Goal: Task Accomplishment & Management: Use online tool/utility

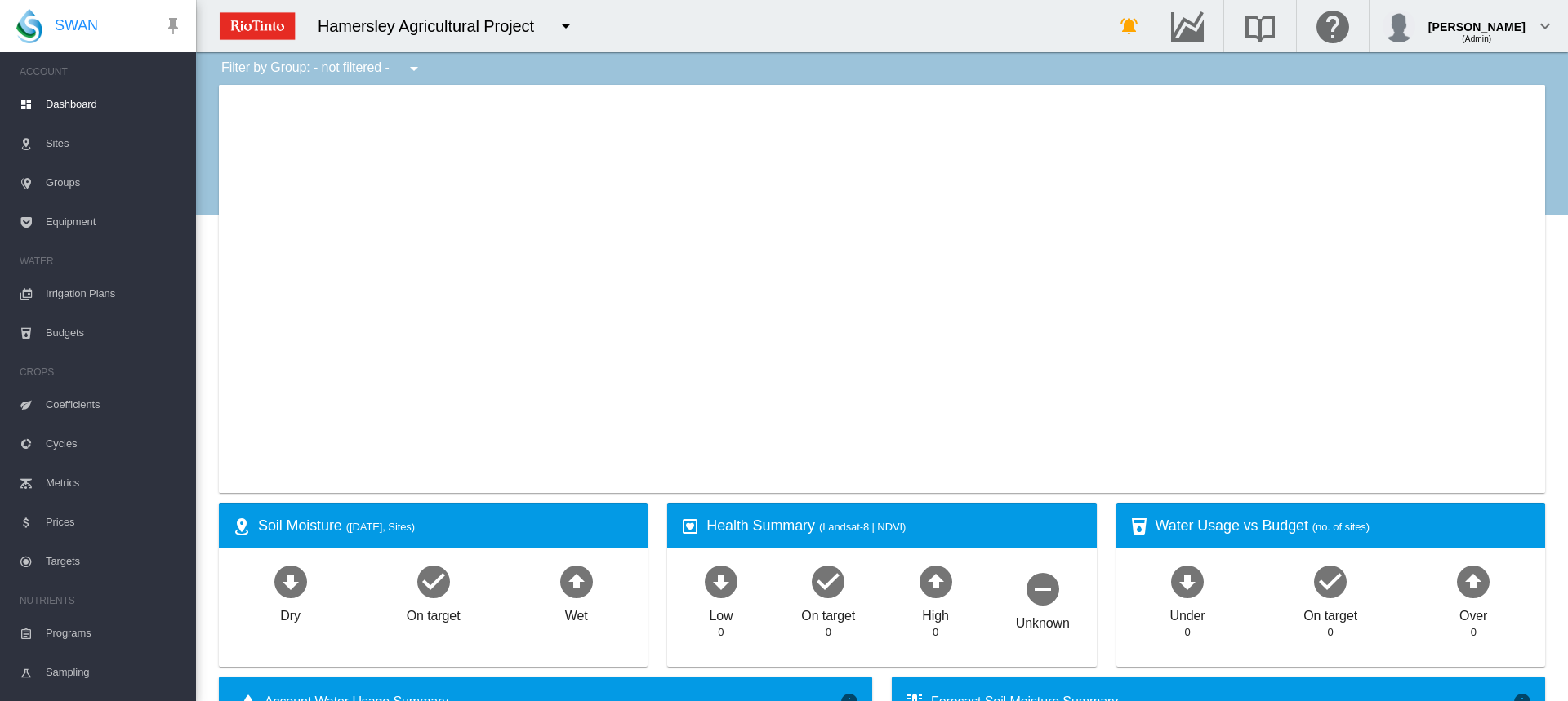
type input "**********"
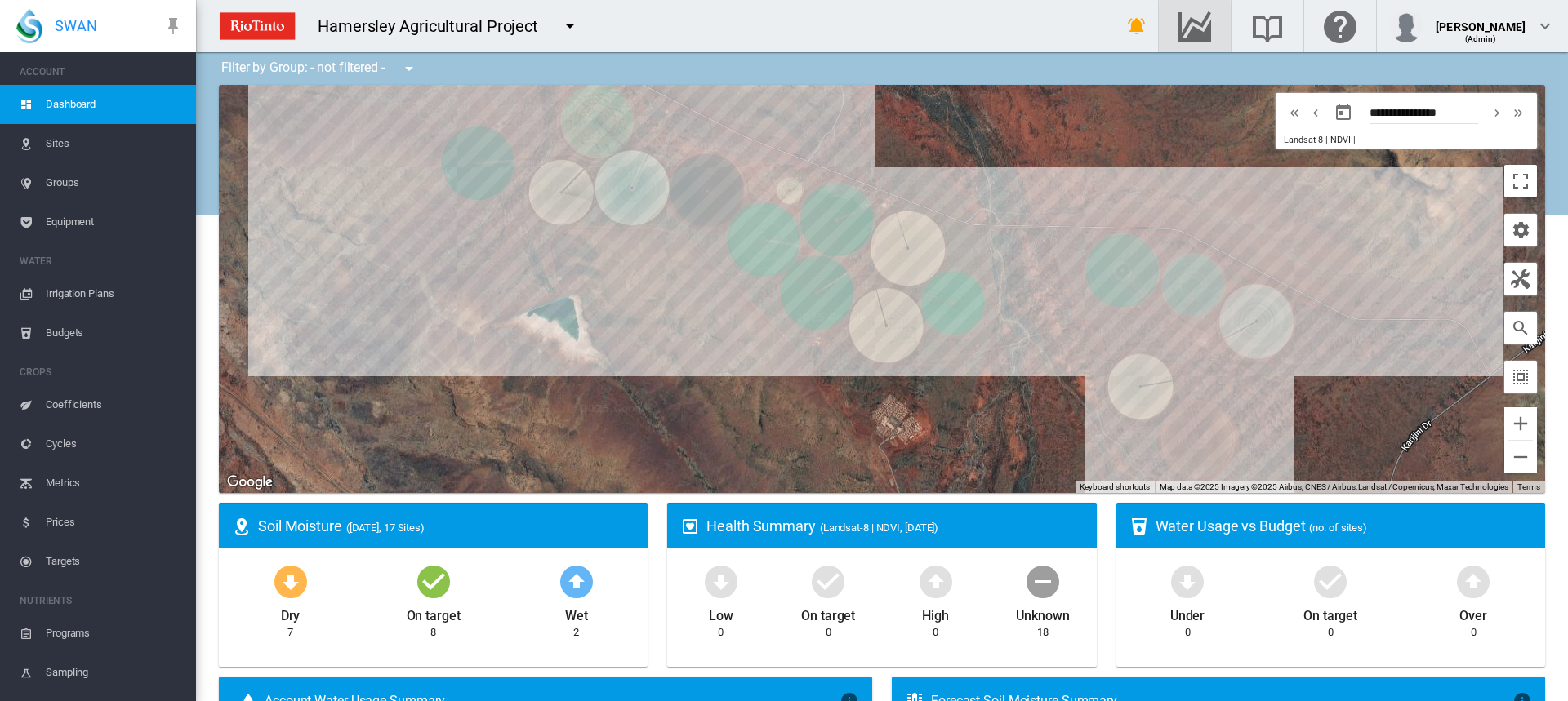
click at [1206, 22] on md-icon "Go to the Data Hub" at bounding box center [1195, 26] width 39 height 19
click at [83, 287] on span "Irrigation Plans" at bounding box center [113, 294] width 137 height 39
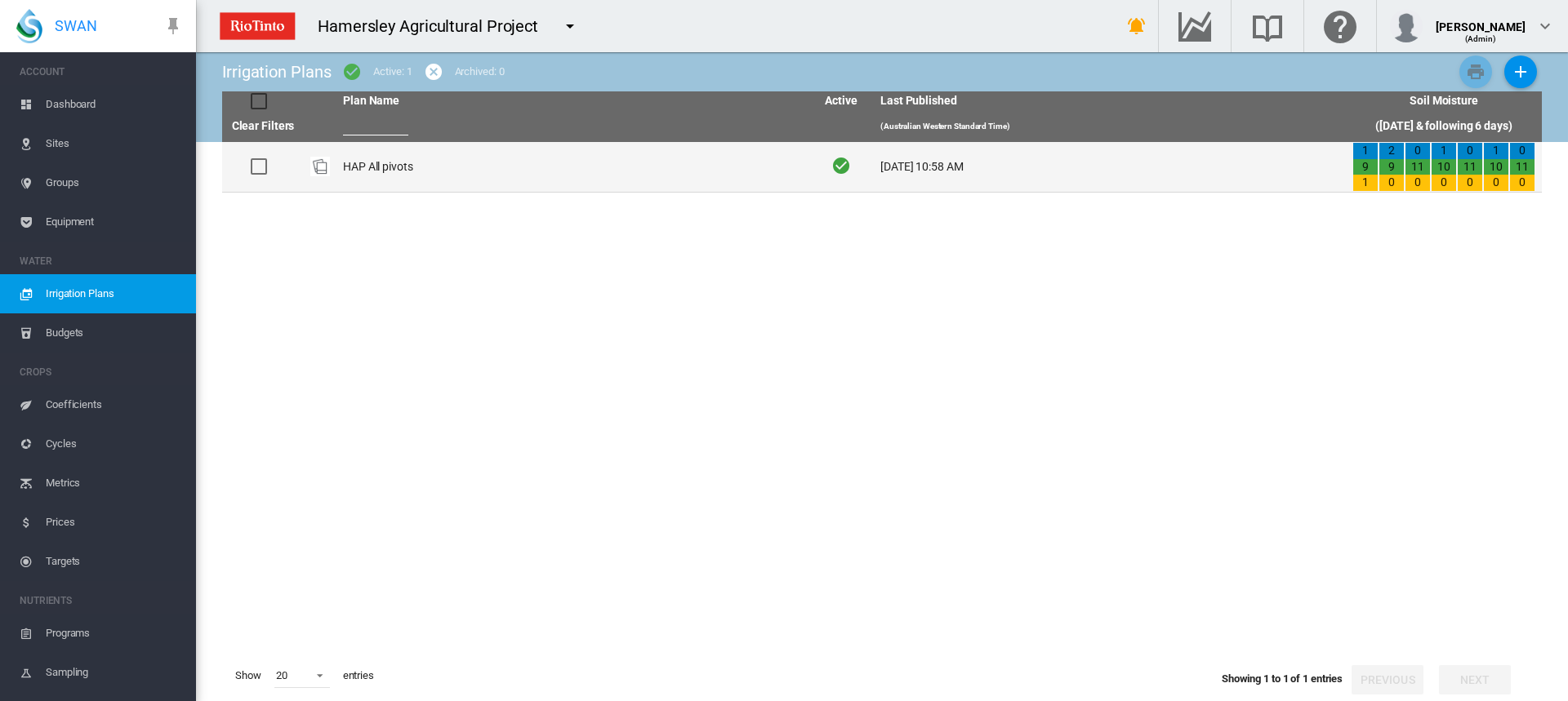
click at [350, 161] on td "HAP All pivots" at bounding box center [572, 166] width 472 height 49
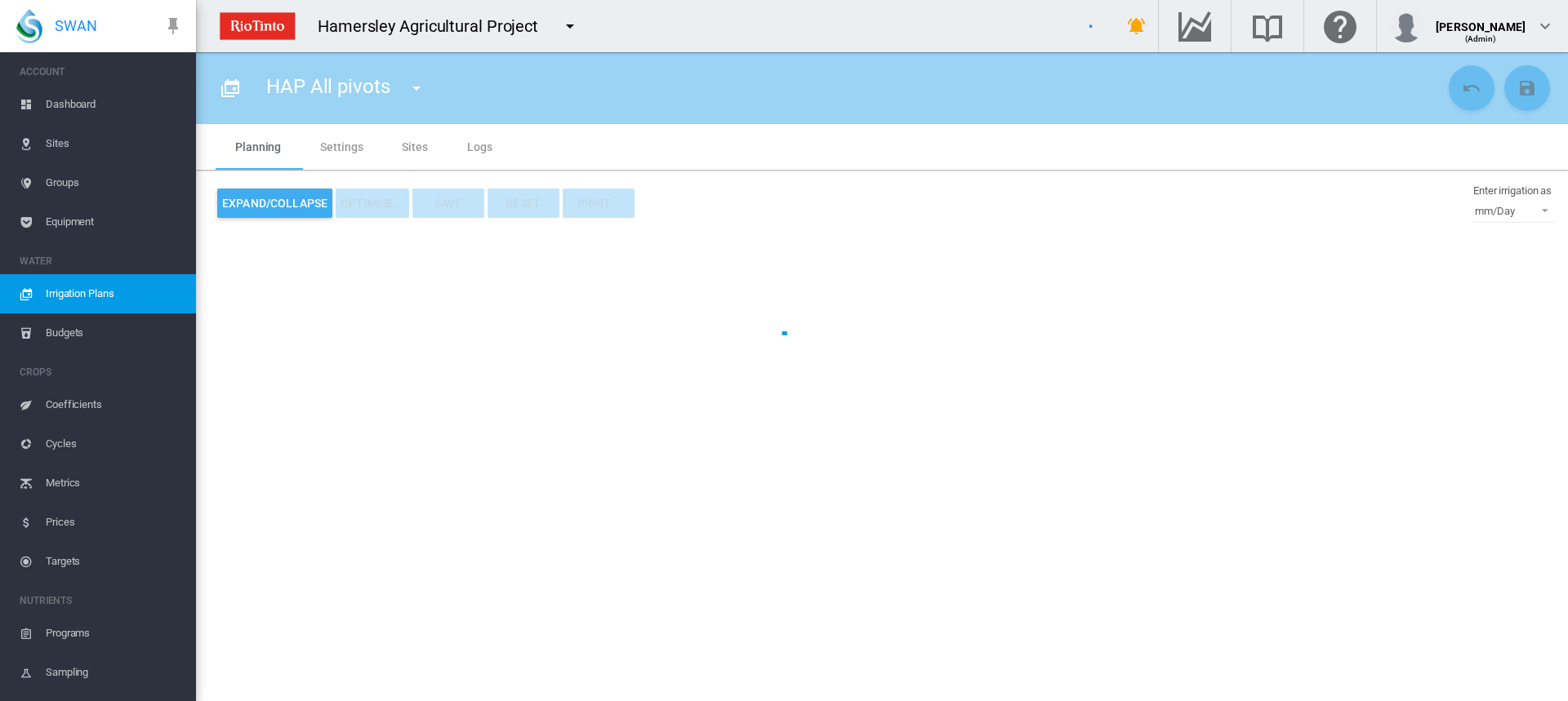
type input "**********"
type input "*"
type input "*****"
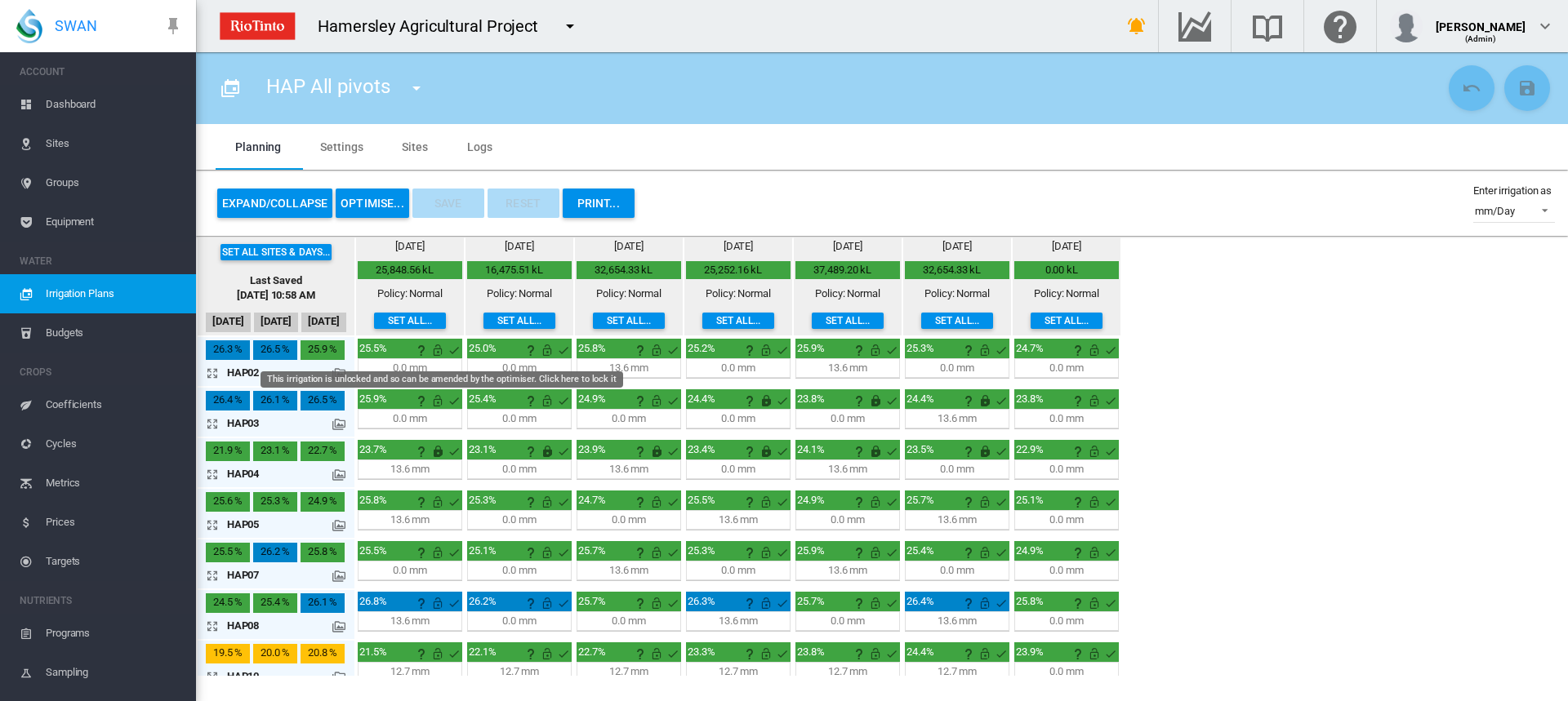
drag, startPoint x: 436, startPoint y: 356, endPoint x: 427, endPoint y: 394, distance: 39.1
click at [436, 356] on md-icon "This irrigation is unlocked and so can be amended by the optimiser. Click here …" at bounding box center [437, 350] width 19 height 19
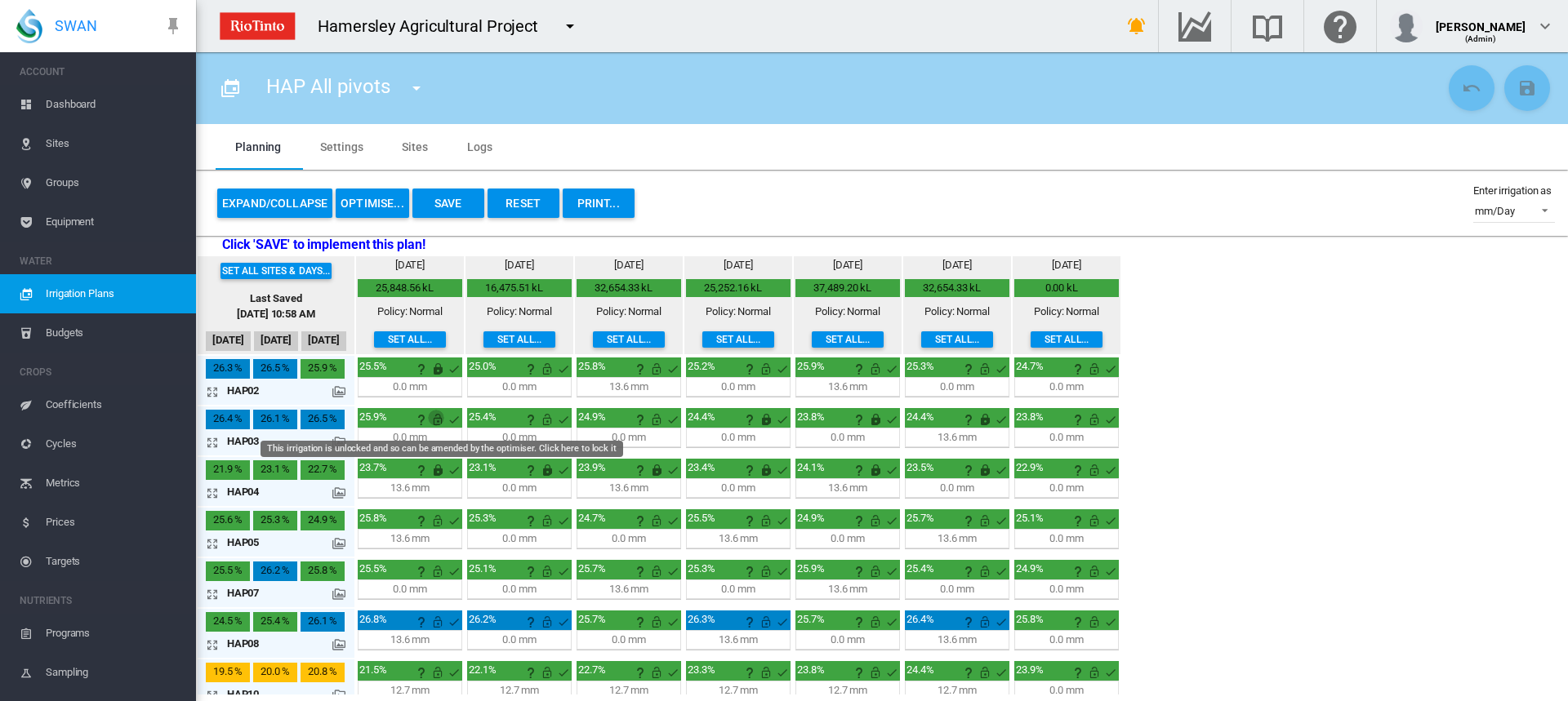
click at [440, 422] on md-icon "This irrigation is unlocked and so can be amended by the optimiser. Click here …" at bounding box center [437, 420] width 19 height 19
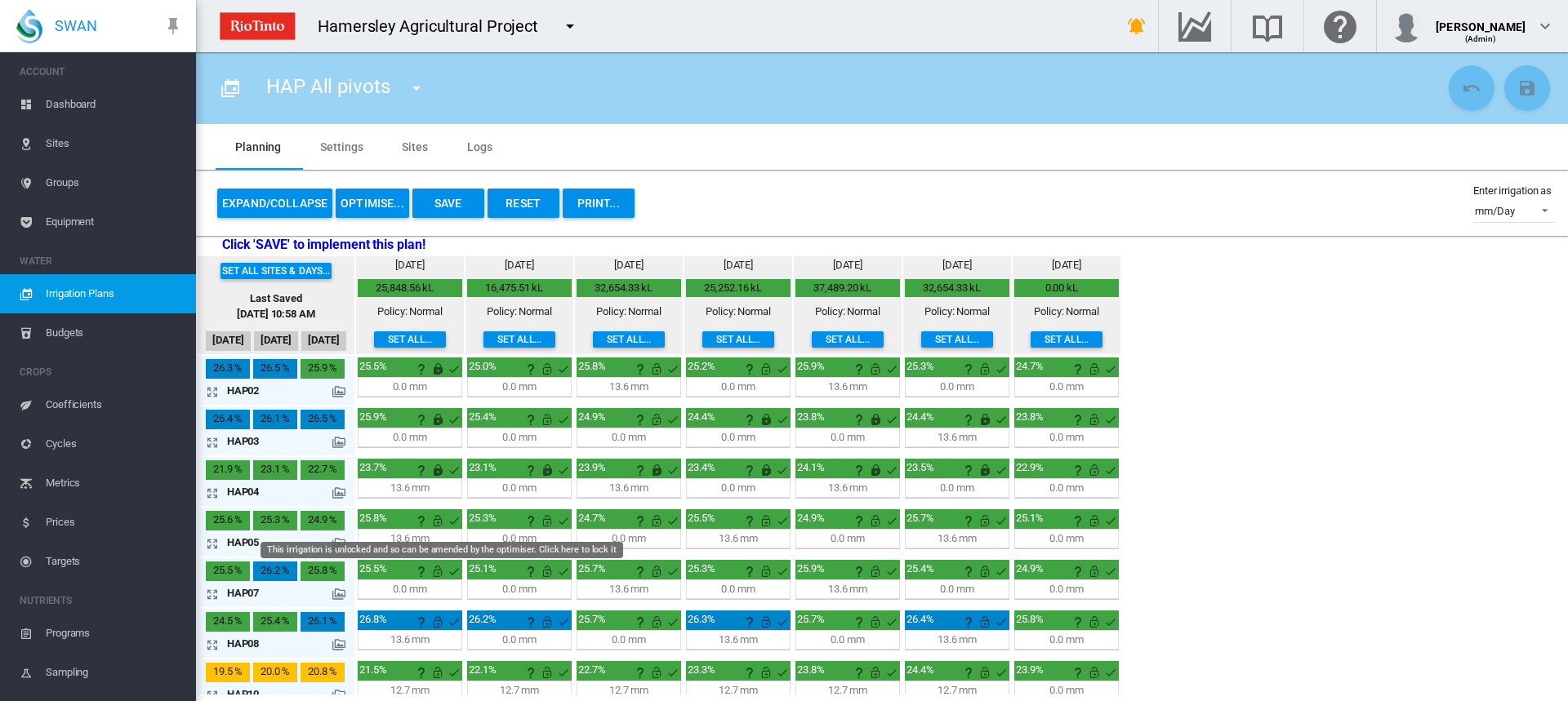
click at [435, 526] on md-icon "This irrigation is unlocked and so can be amended by the optimiser. Click here …" at bounding box center [437, 521] width 19 height 19
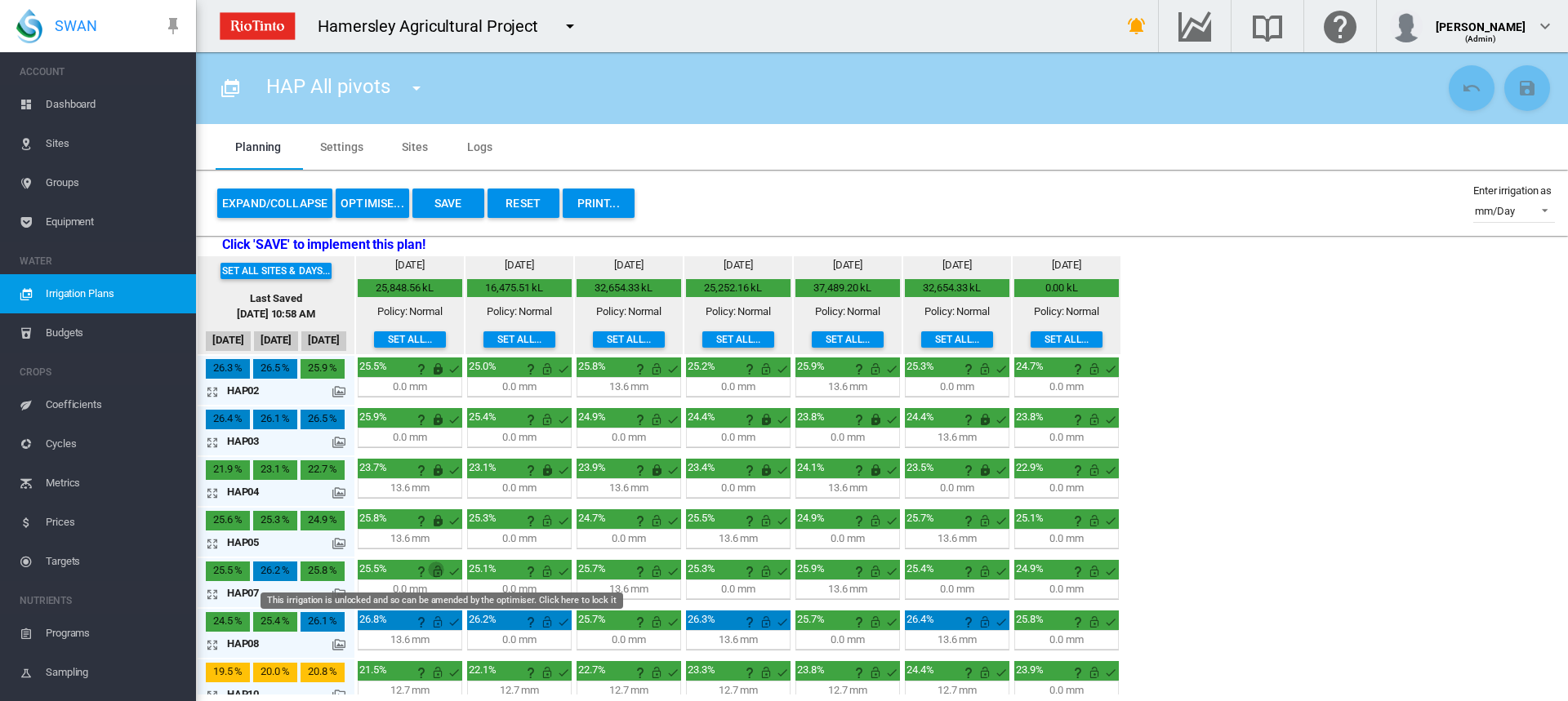
click at [435, 576] on md-icon "This irrigation is unlocked and so can be amended by the optimiser. Click here …" at bounding box center [437, 571] width 19 height 19
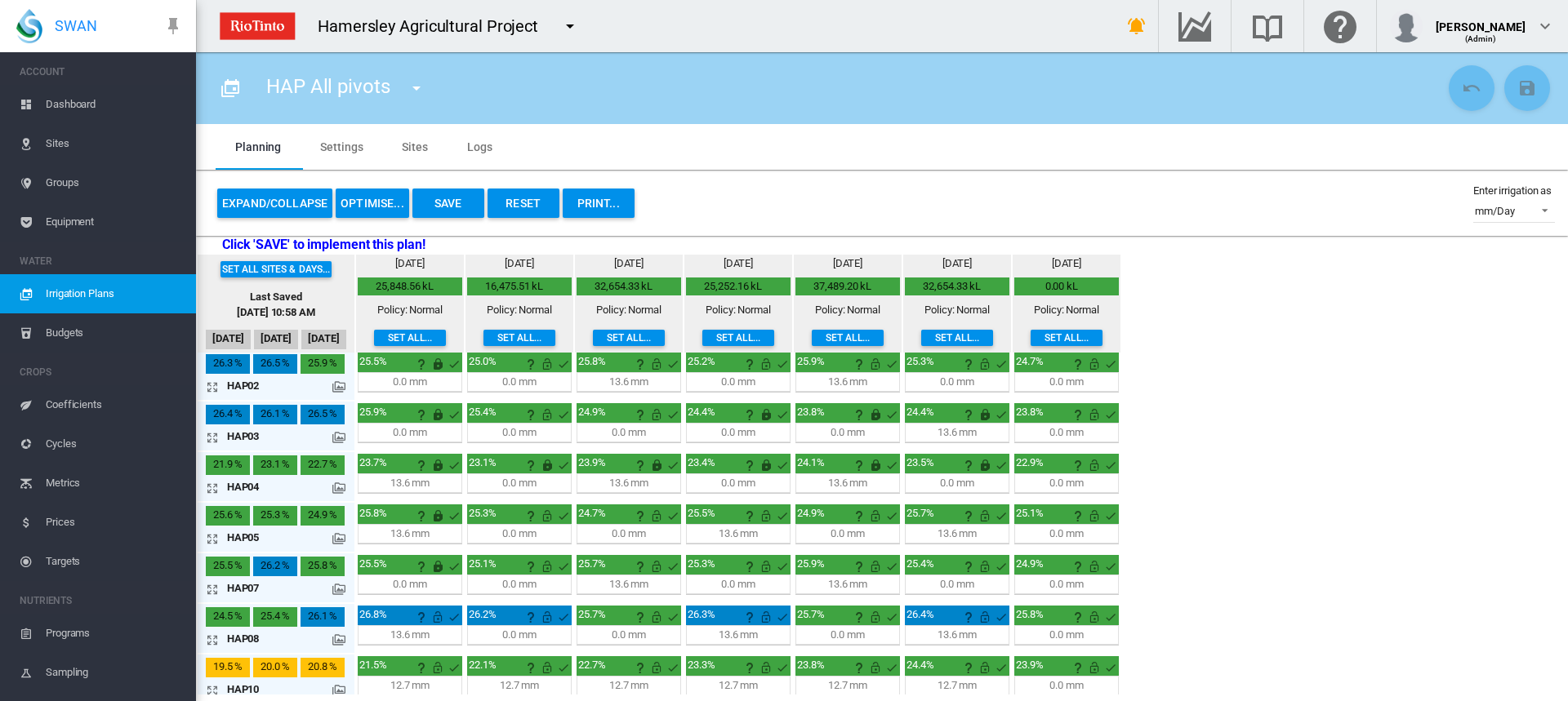
scroll to position [163, 0]
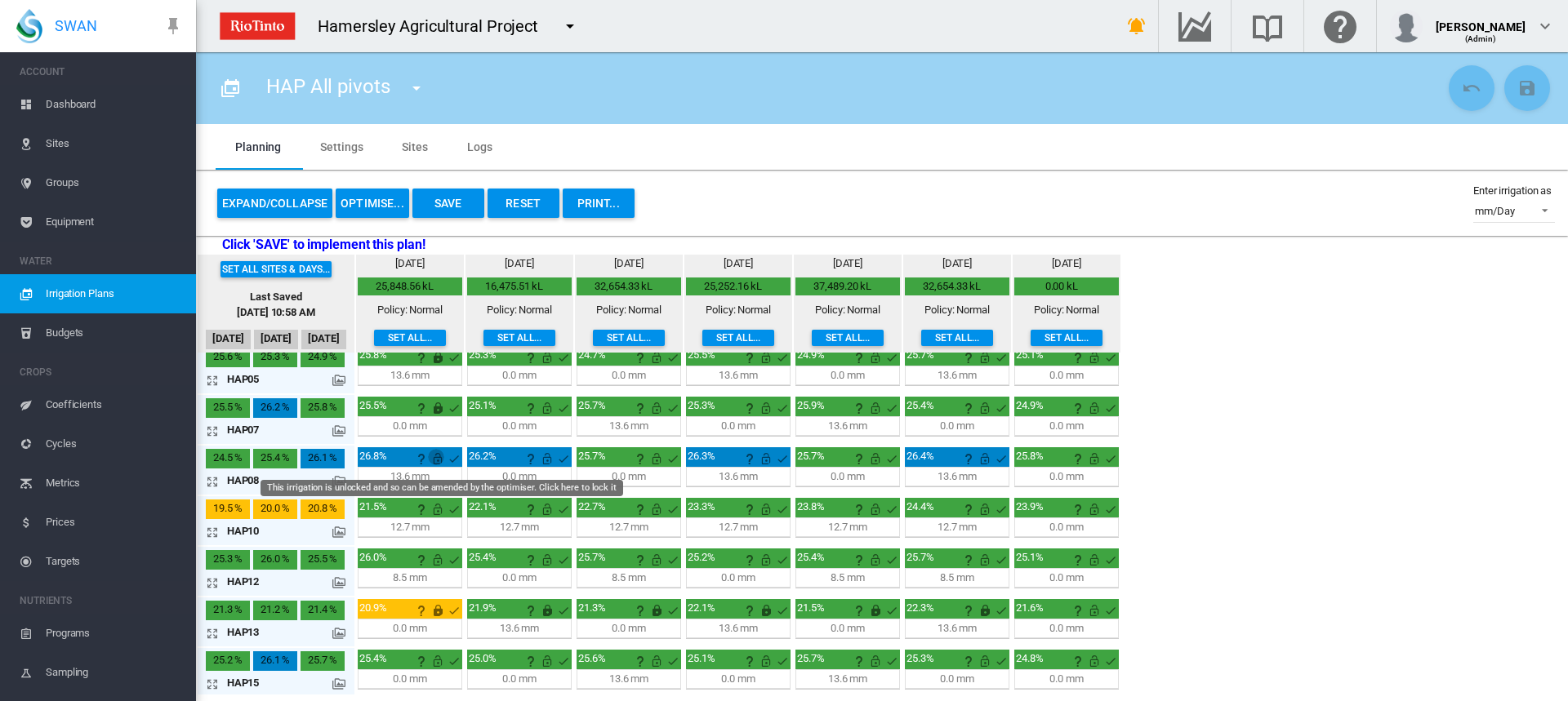
click at [436, 462] on md-icon "This irrigation is unlocked and so can be amended by the optimiser. Click here …" at bounding box center [437, 459] width 19 height 19
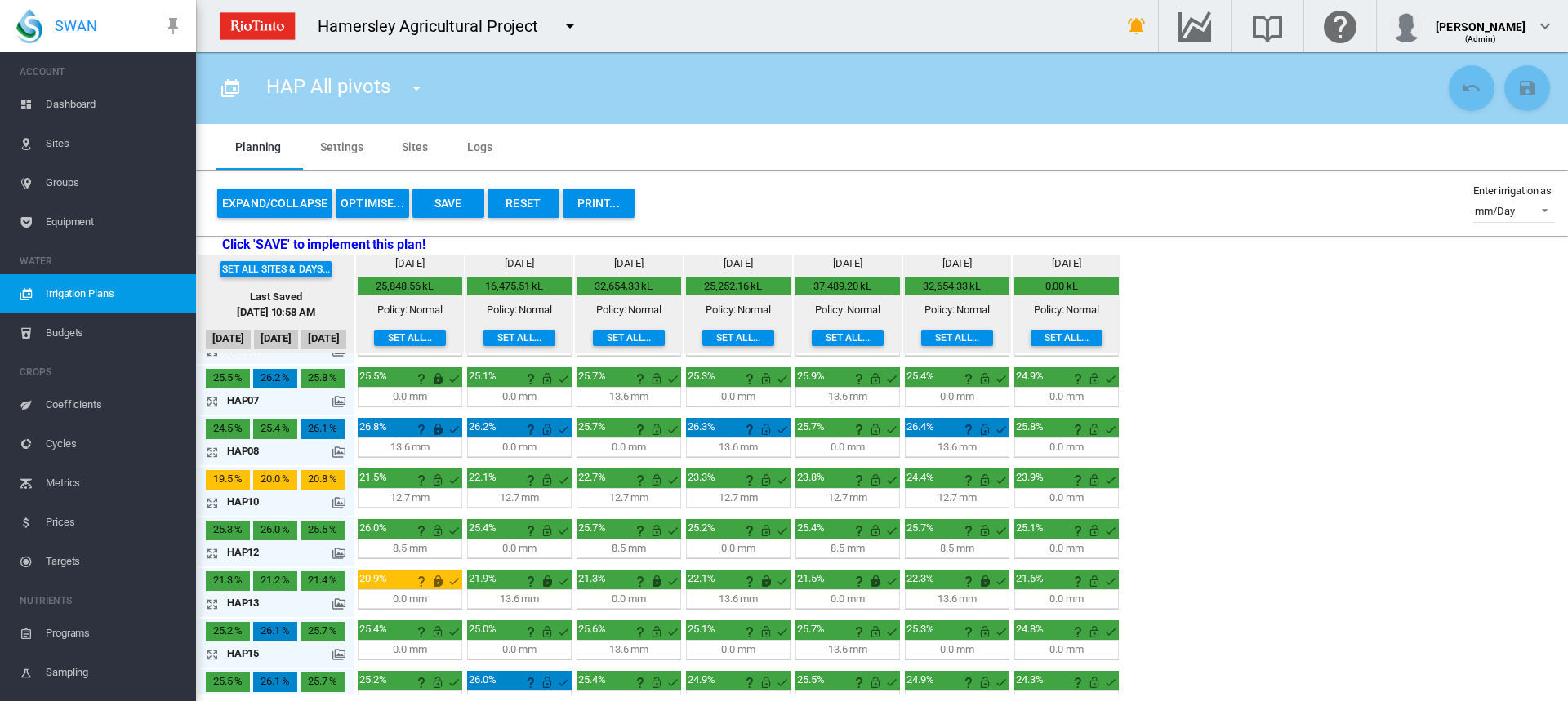
scroll to position [218, 0]
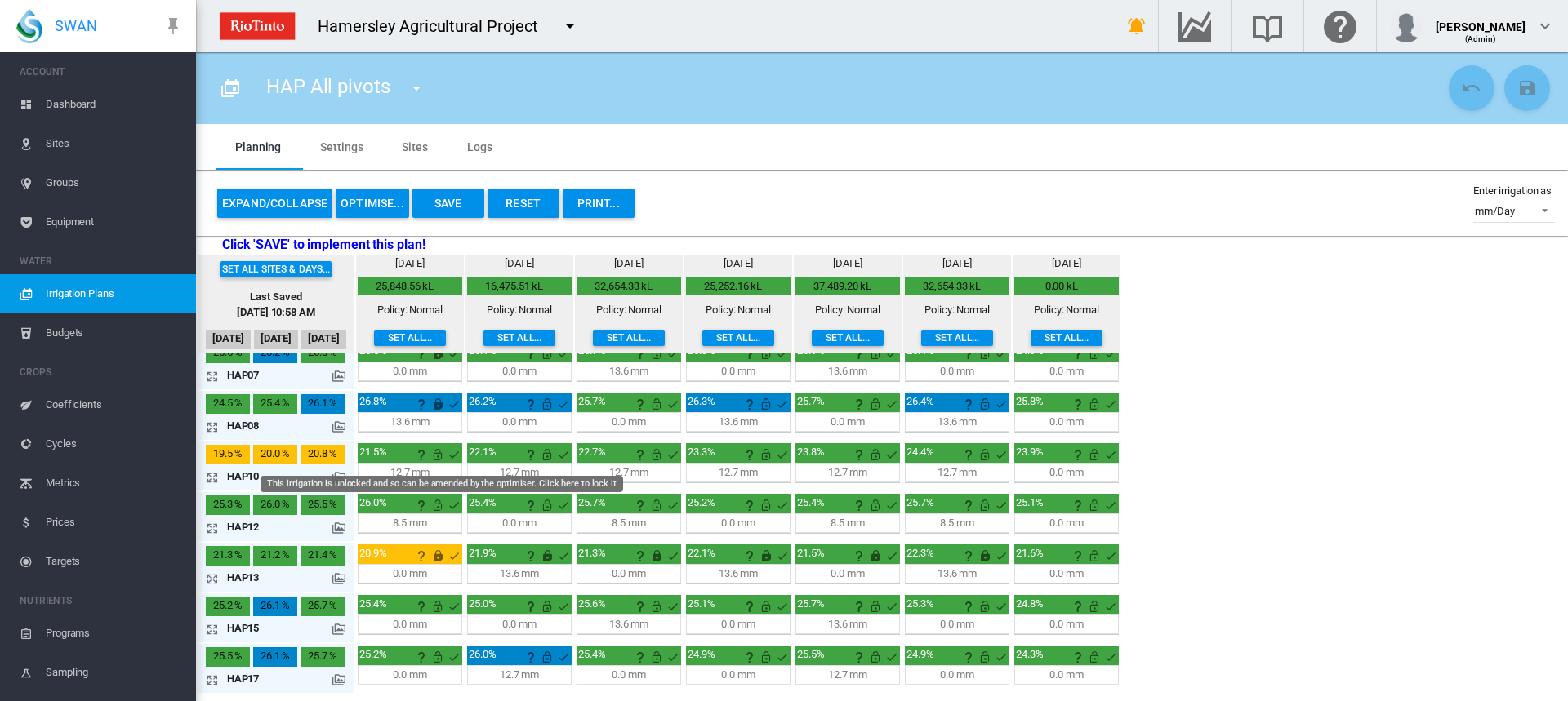
click at [437, 456] on md-icon "This irrigation is unlocked and so can be amended by the optimiser. Click here …" at bounding box center [437, 455] width 19 height 19
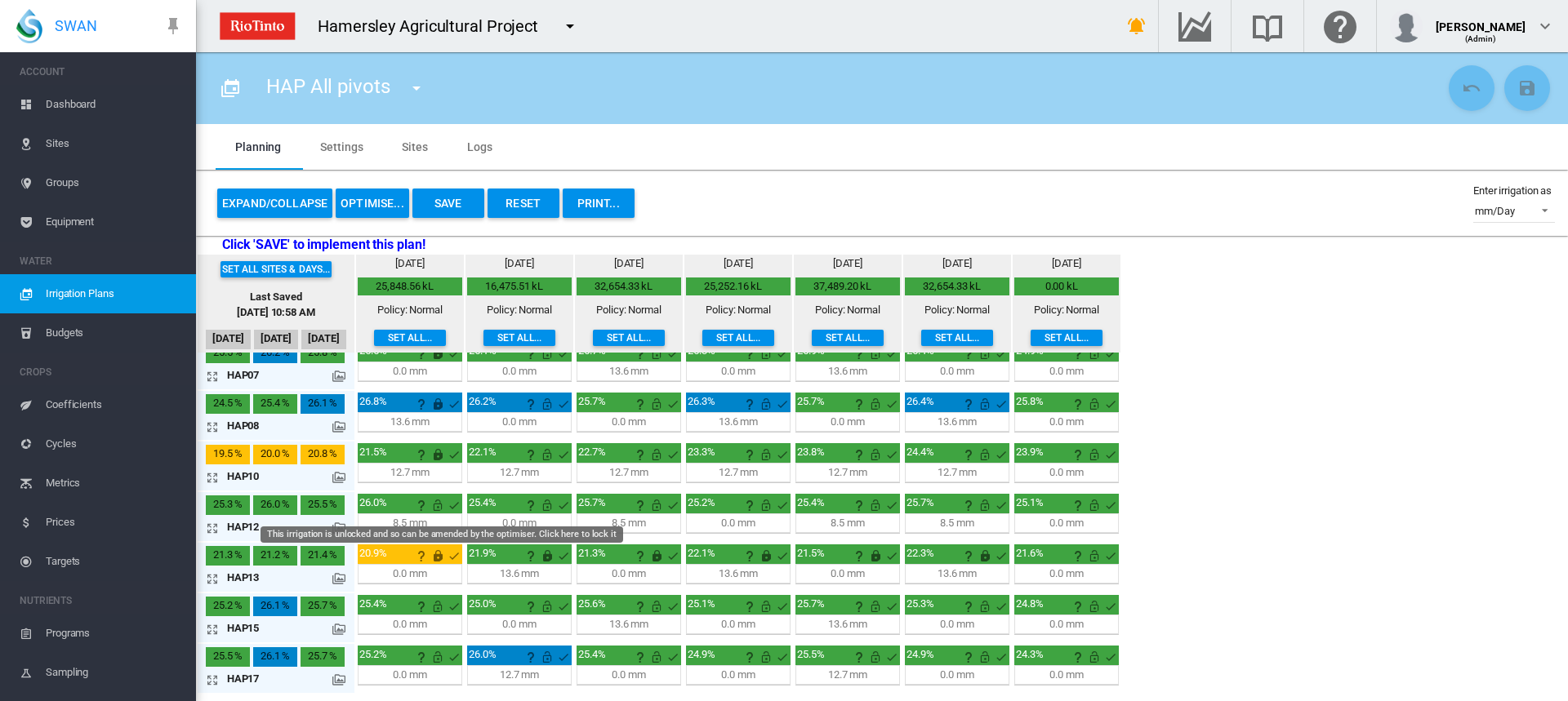
click at [437, 508] on md-icon "This irrigation is unlocked and so can be amended by the optimiser. Click here …" at bounding box center [437, 505] width 19 height 19
click at [209, 472] on md-icon "icon-arrow-expand" at bounding box center [215, 477] width 19 height 19
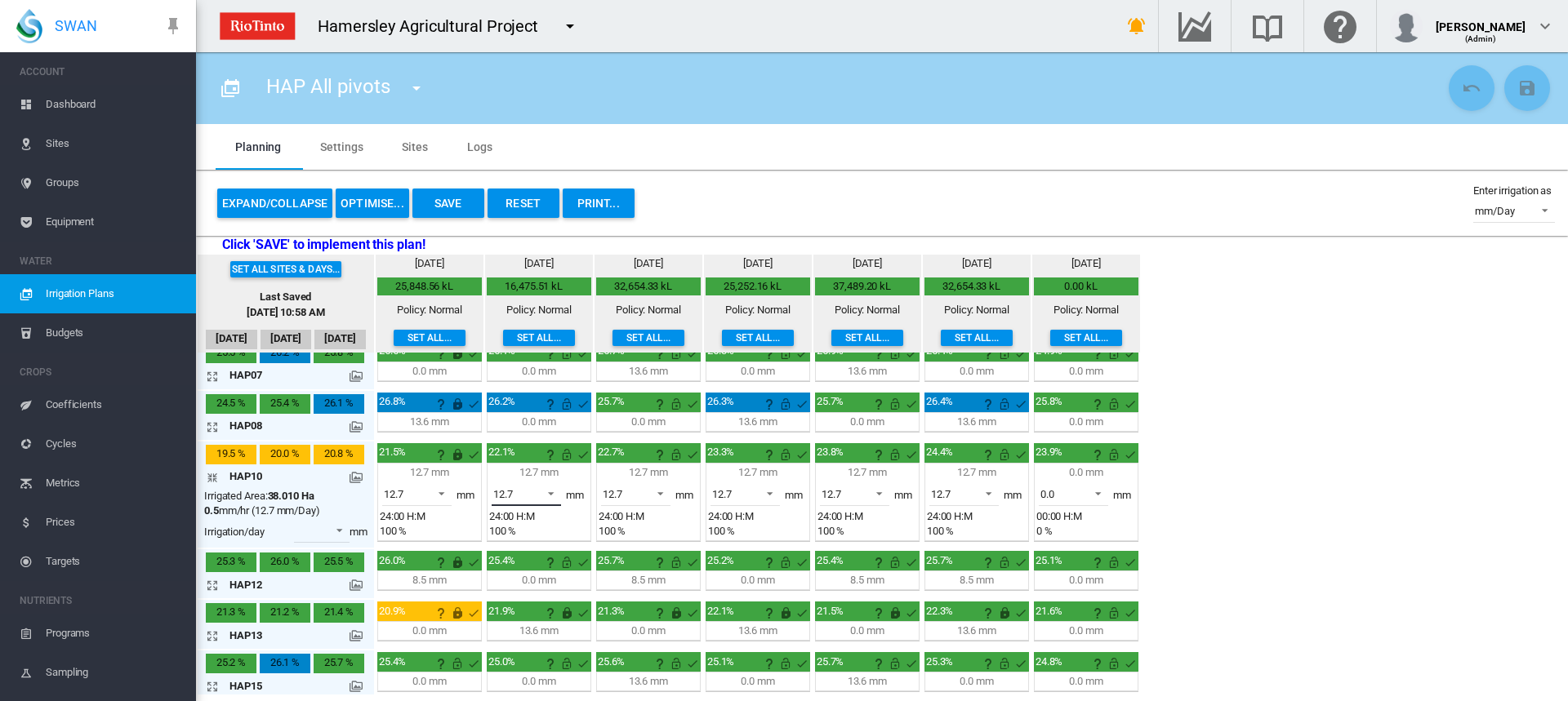
click at [551, 494] on span at bounding box center [546, 492] width 19 height 15
click at [525, 450] on md-option "0.0" at bounding box center [535, 455] width 112 height 39
click at [564, 457] on md-icon "This irrigation is unlocked and so can be amended by the optimiser. Click here …" at bounding box center [566, 455] width 19 height 19
click at [767, 493] on span at bounding box center [765, 492] width 19 height 15
click at [748, 459] on md-option "0.0" at bounding box center [754, 455] width 112 height 39
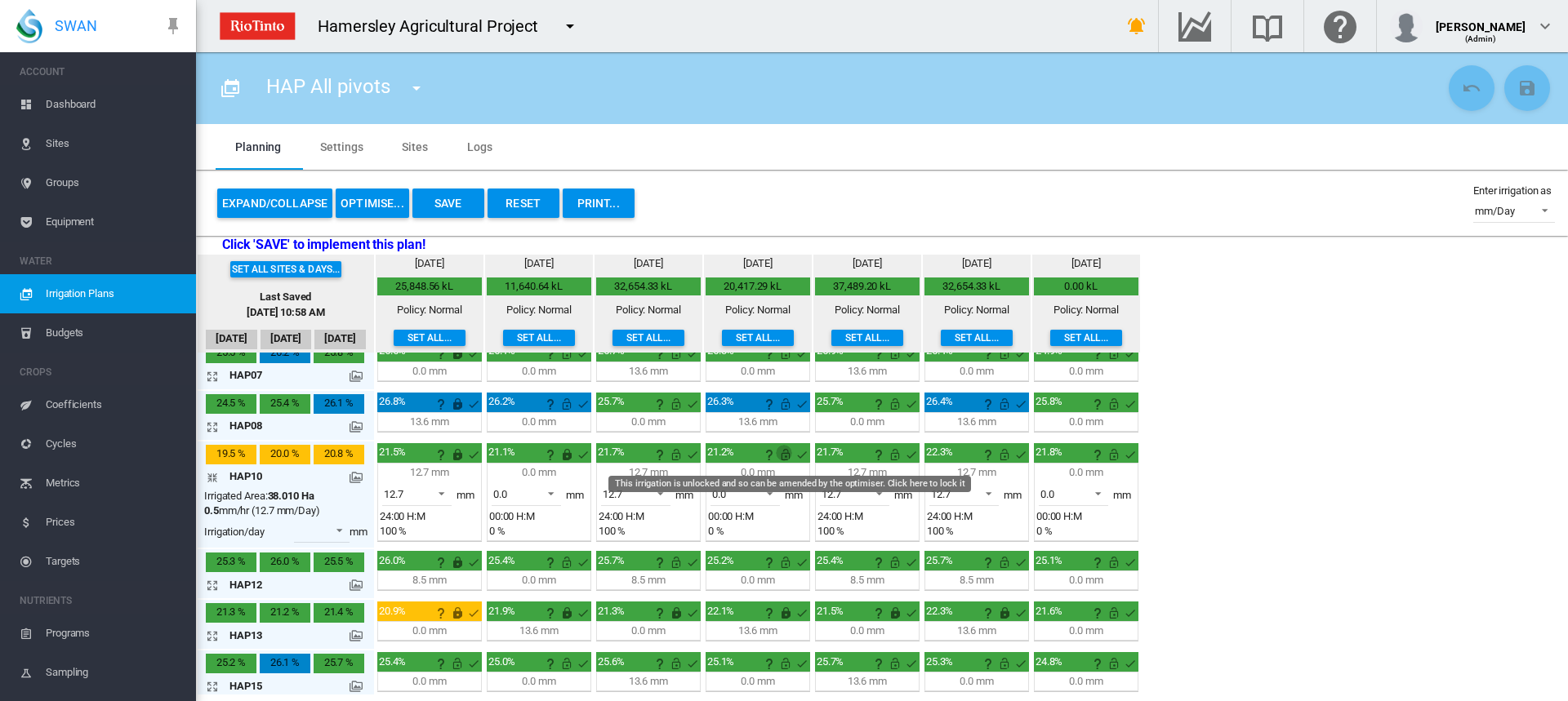
click at [786, 458] on md-icon "This irrigation is unlocked and so can be amended by the optimiser. Click here …" at bounding box center [785, 455] width 19 height 19
click at [209, 480] on md-icon "icon-arrow-collapse" at bounding box center [215, 477] width 19 height 19
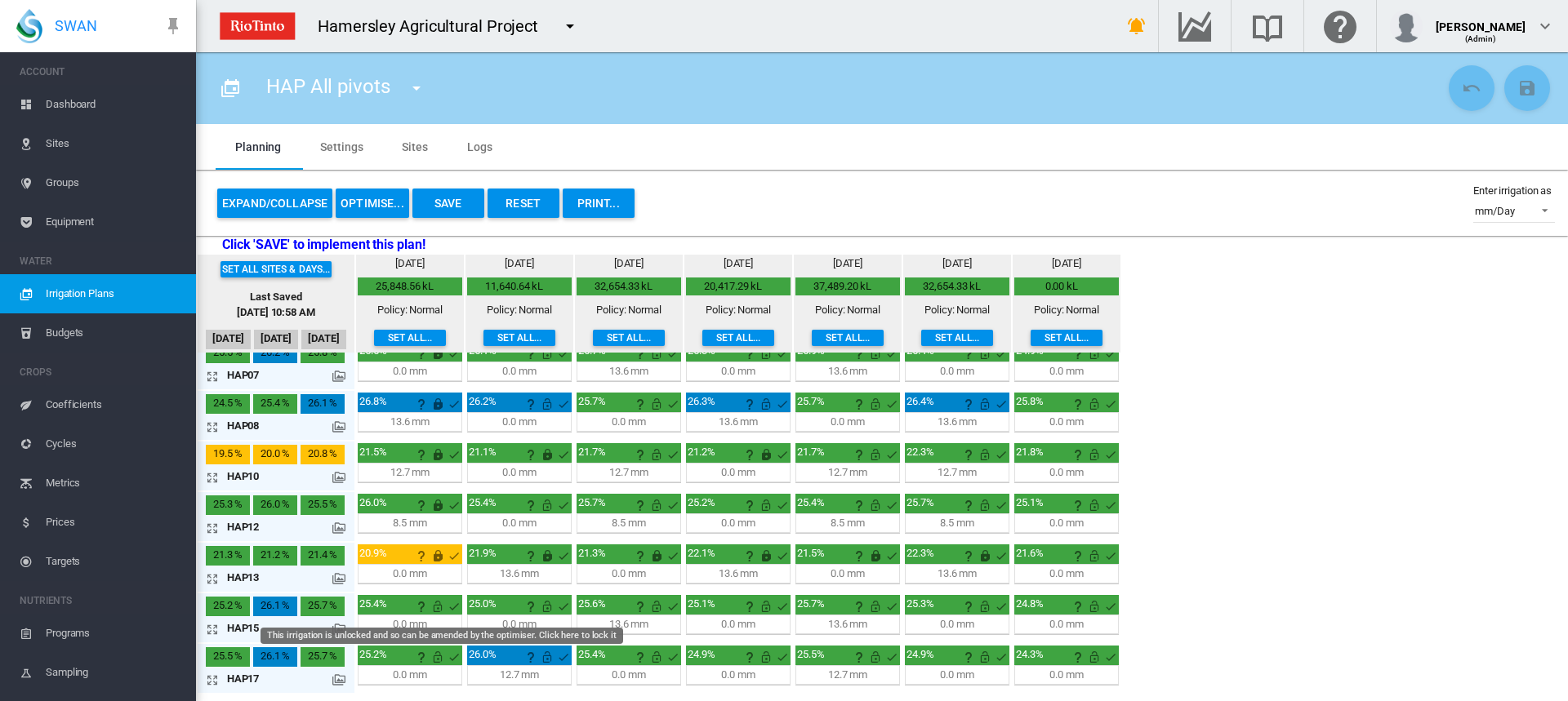
click at [438, 609] on md-icon "This irrigation is unlocked and so can be amended by the optimiser. Click here …" at bounding box center [437, 606] width 19 height 19
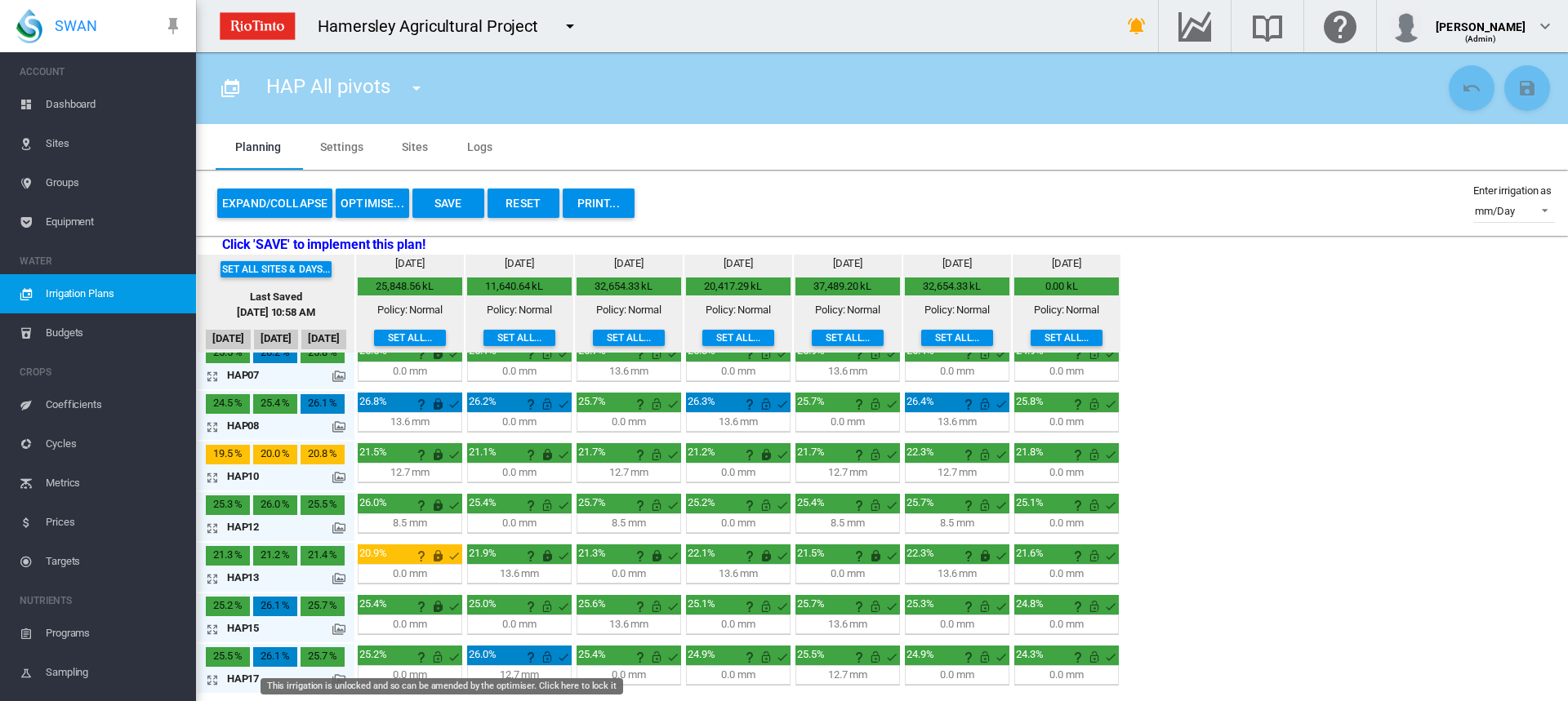
click at [437, 657] on md-icon "This irrigation is unlocked and so can be amended by the optimiser. Click here …" at bounding box center [437, 657] width 19 height 19
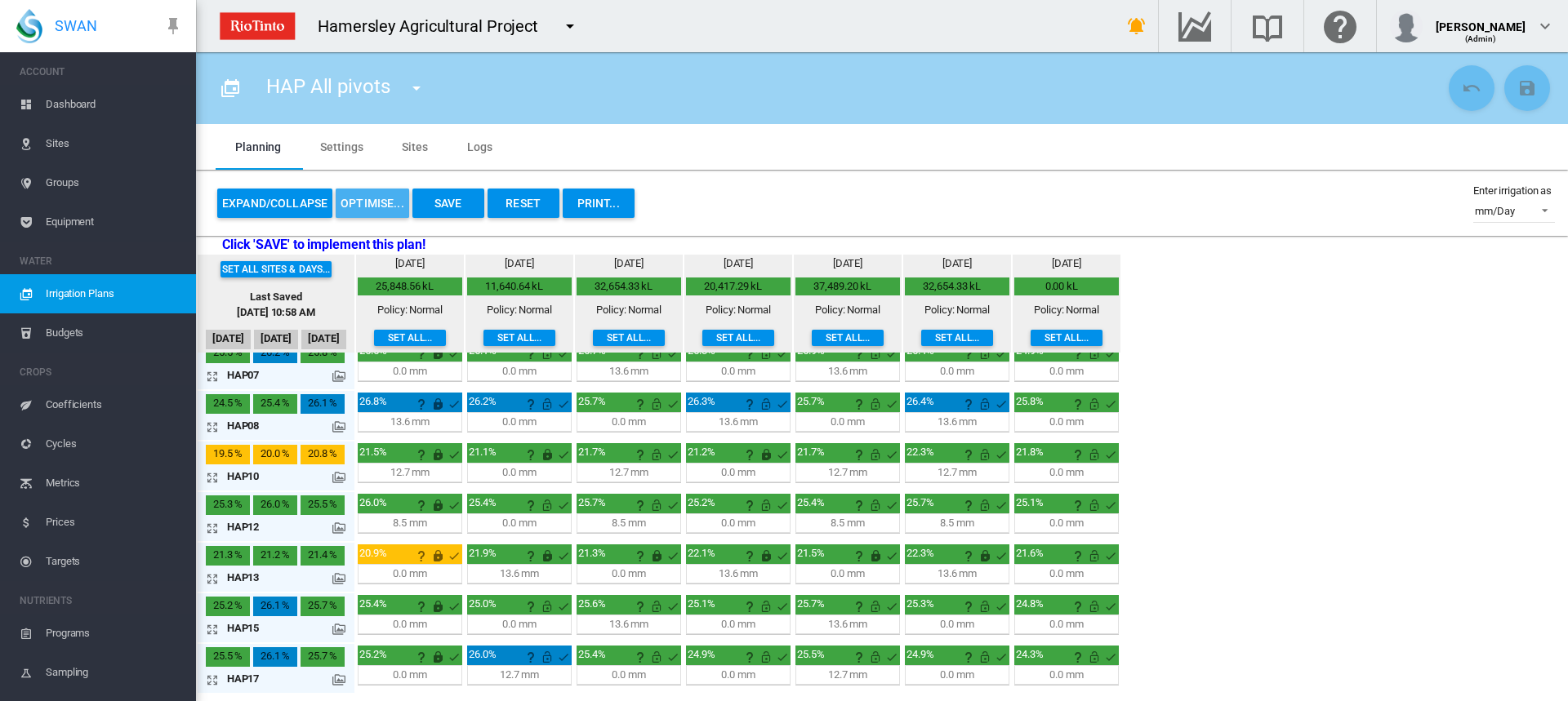
click at [379, 206] on button "OPTIMISE..." at bounding box center [372, 203] width 74 height 29
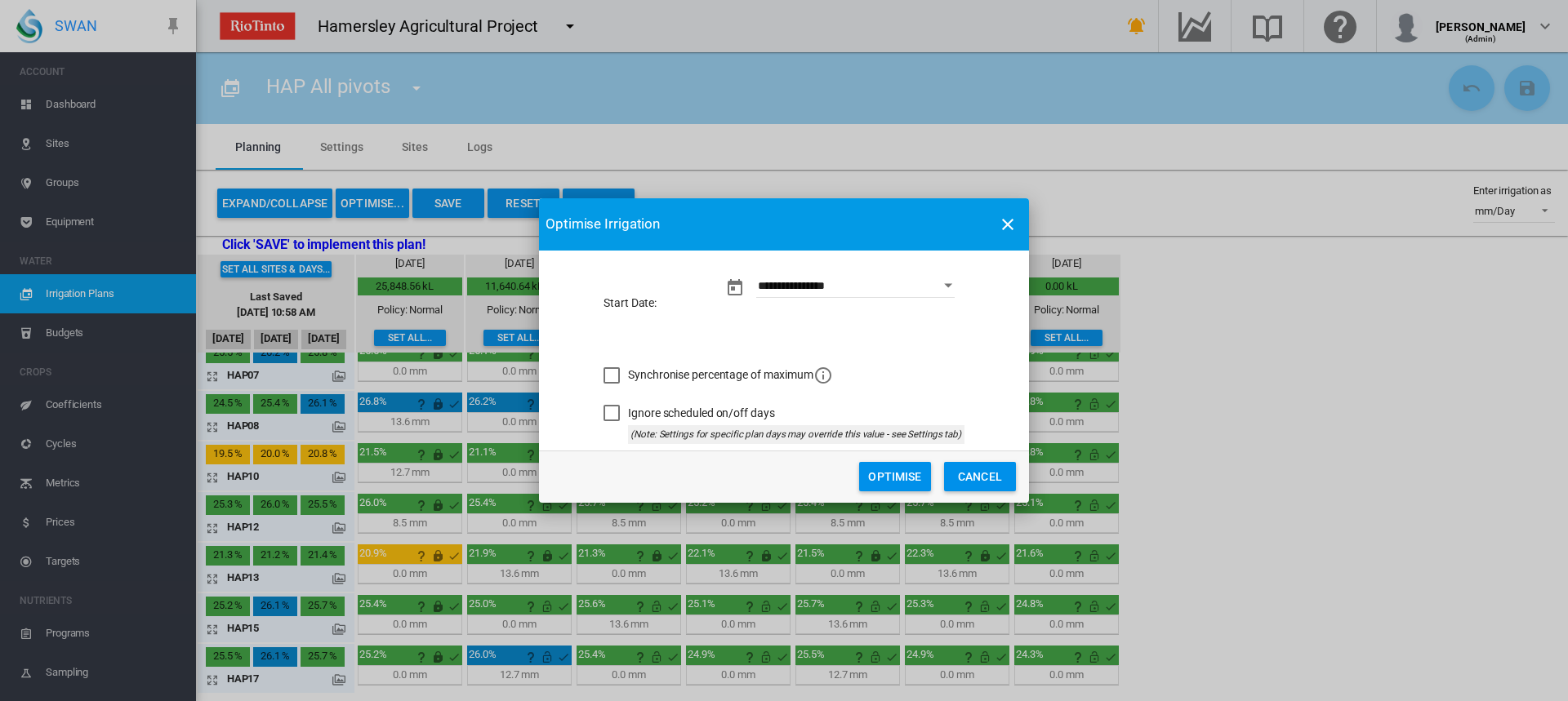
click at [887, 482] on button "Optimise" at bounding box center [895, 477] width 72 height 29
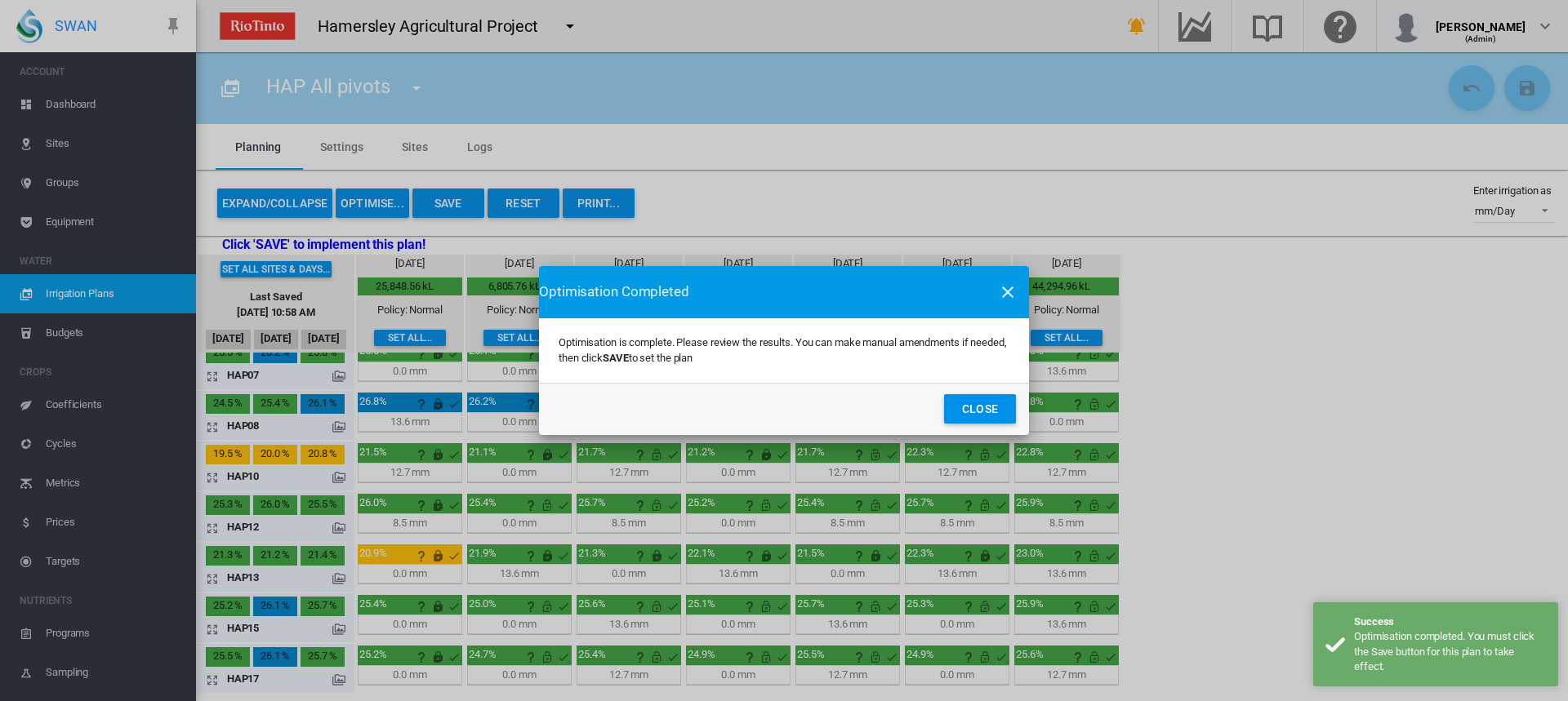
click at [964, 411] on button "Close" at bounding box center [979, 409] width 72 height 29
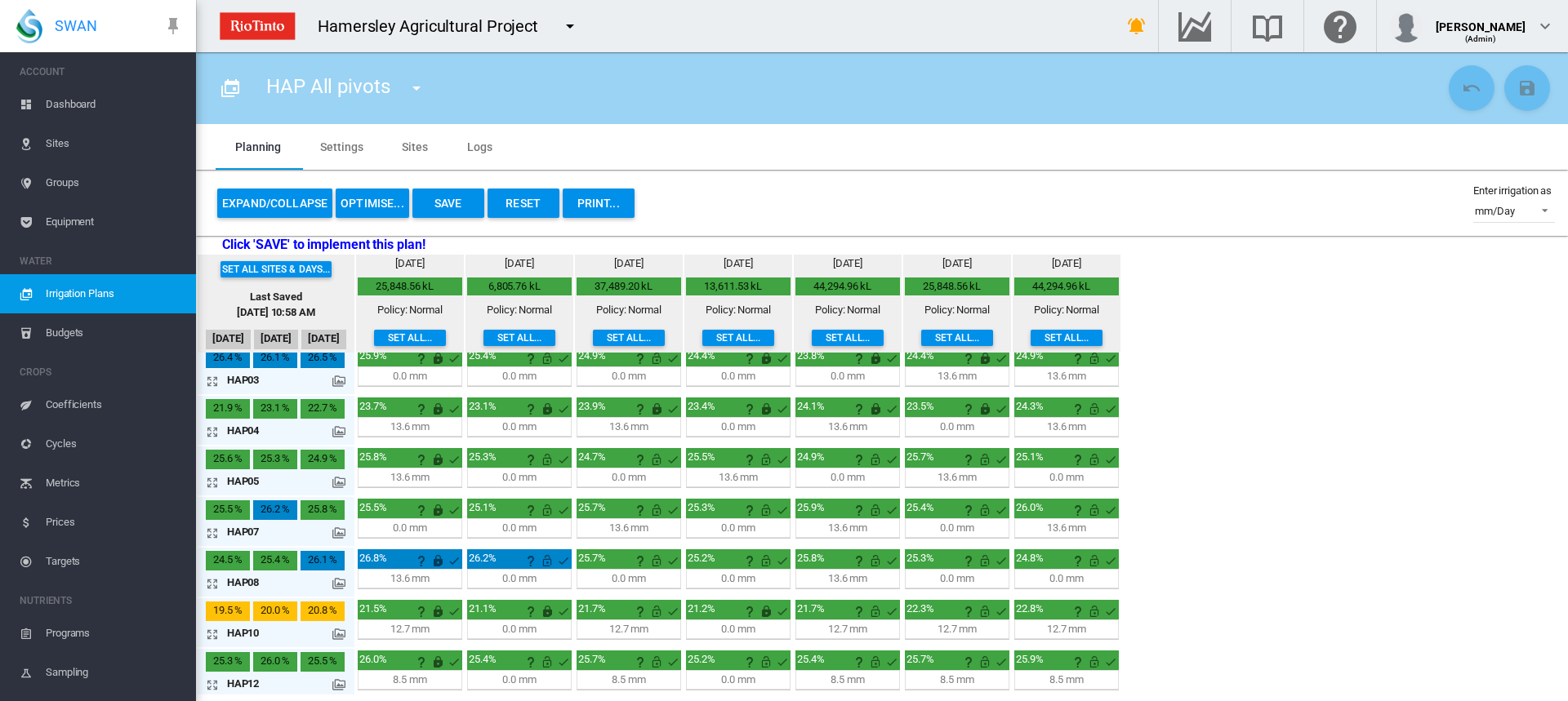
scroll to position [0, 0]
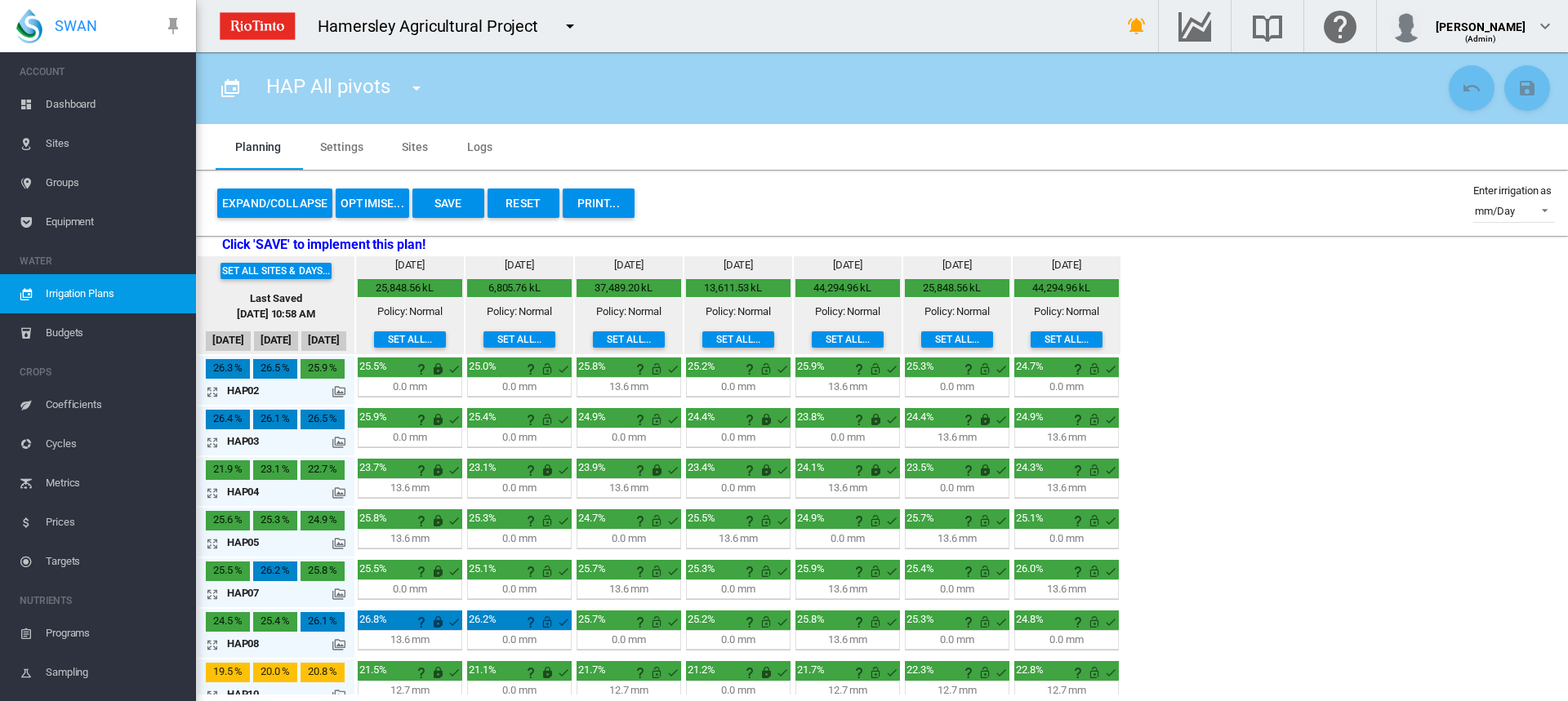
click at [210, 395] on md-icon "icon-arrow-expand" at bounding box center [215, 392] width 19 height 19
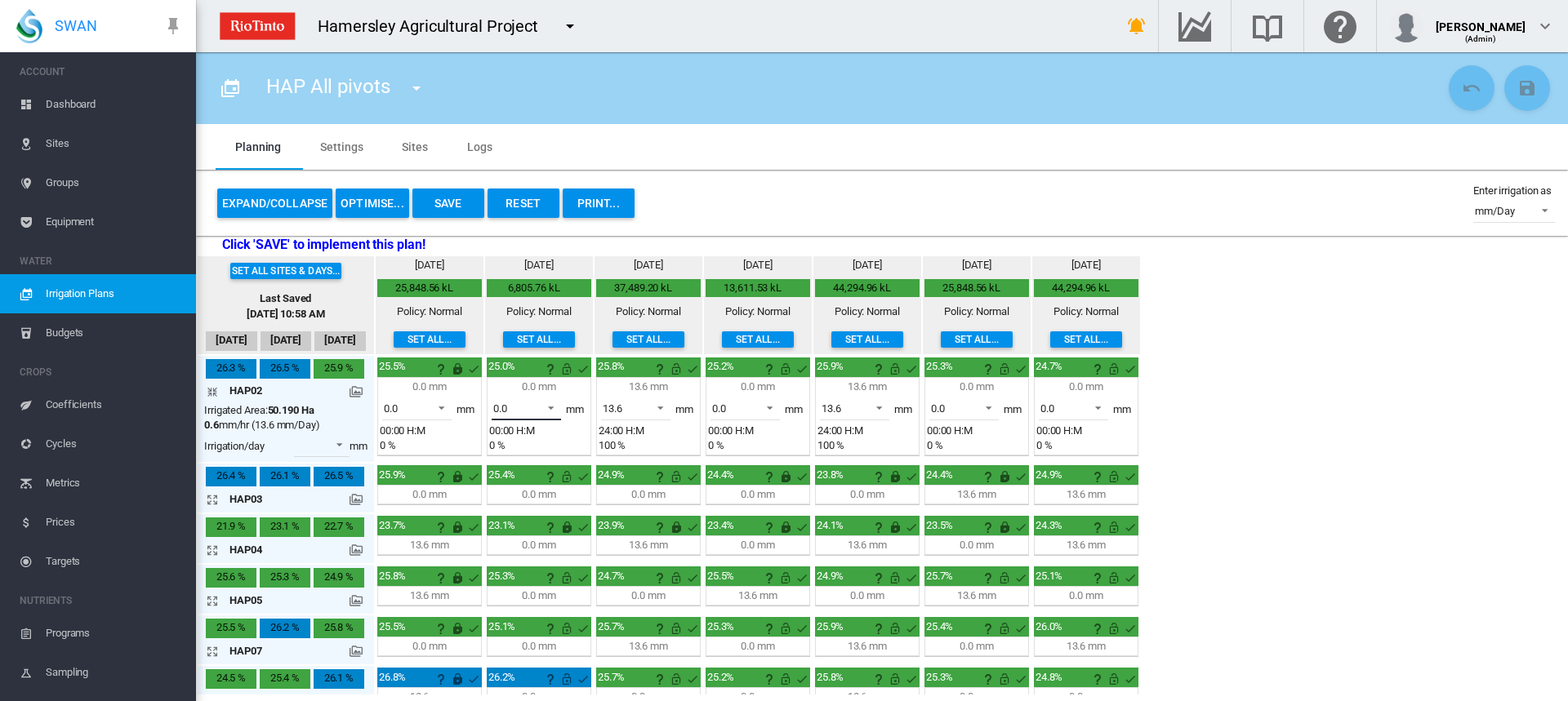
click at [553, 407] on span at bounding box center [546, 406] width 19 height 15
click at [524, 446] on md-option "13.6" at bounding box center [535, 447] width 112 height 39
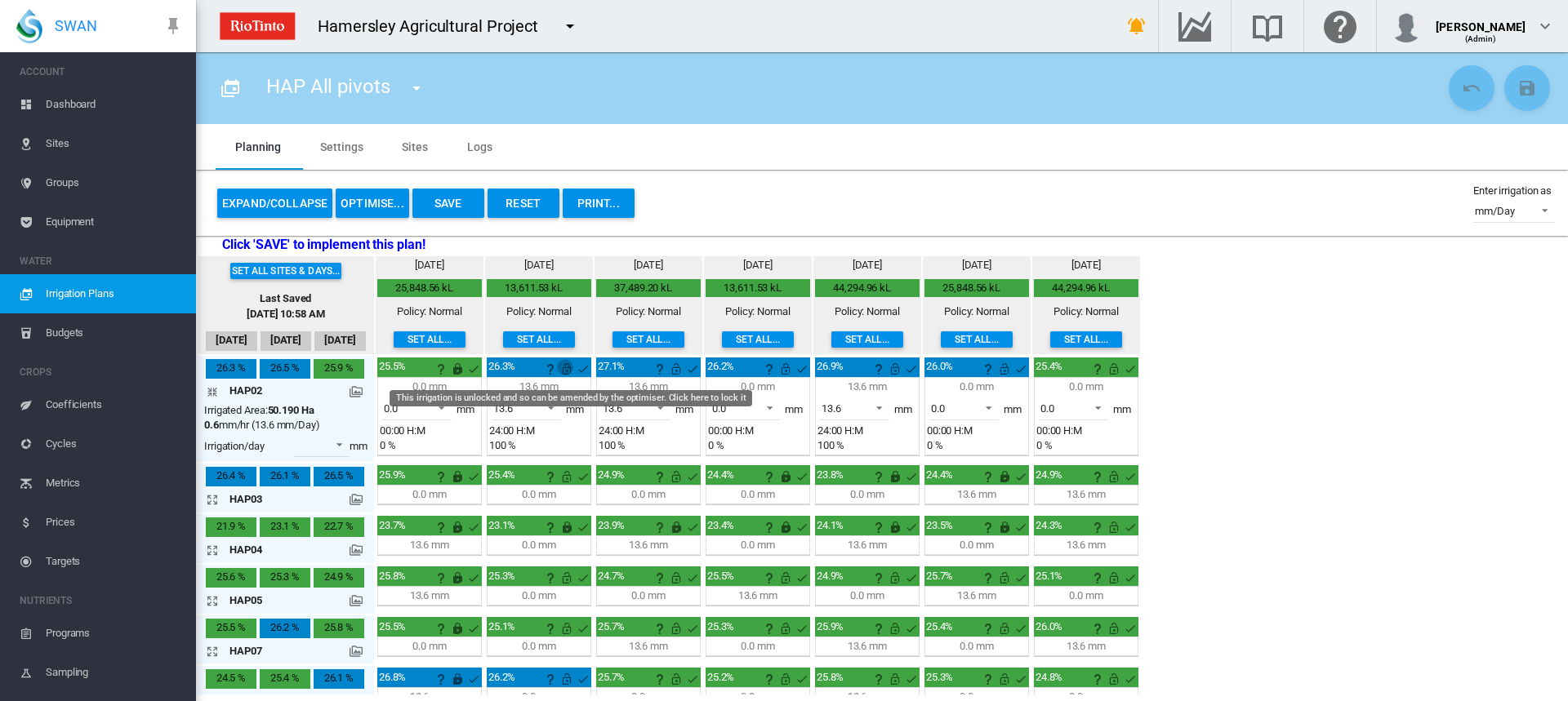
click at [566, 371] on md-icon "This irrigation is unlocked and so can be amended by the optimiser. Click here …" at bounding box center [566, 368] width 19 height 19
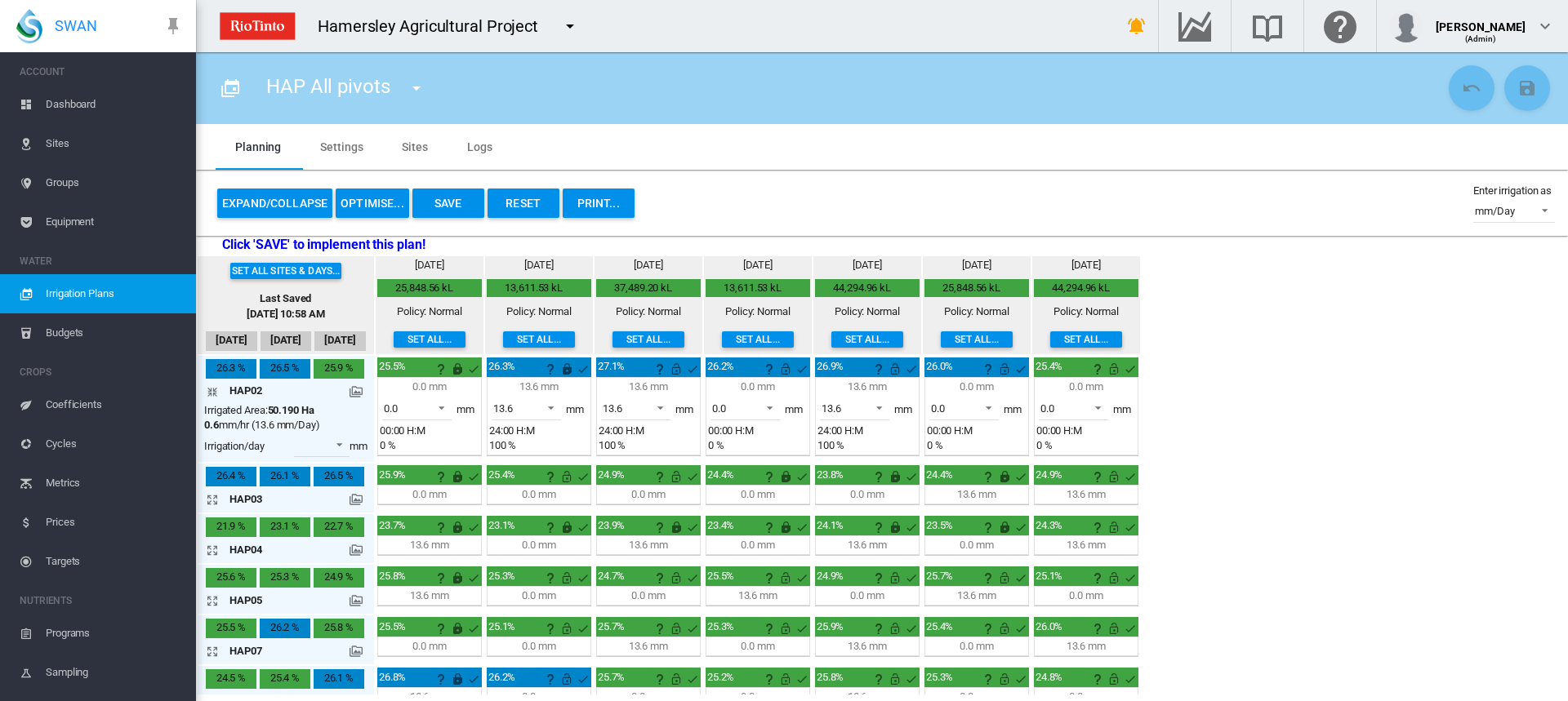
click at [368, 207] on button "OPTIMISE..." at bounding box center [372, 203] width 74 height 29
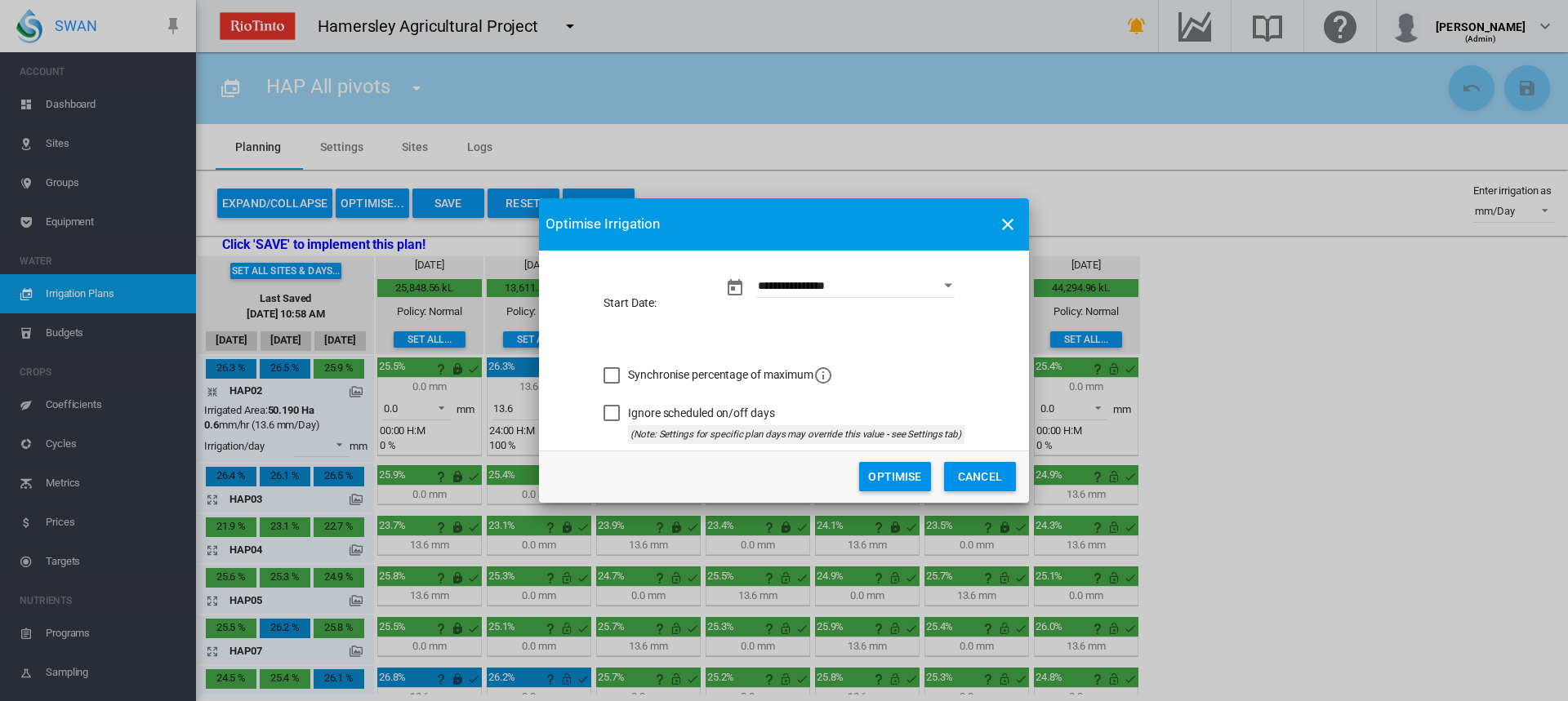
click at [906, 472] on button "Optimise" at bounding box center [895, 477] width 72 height 29
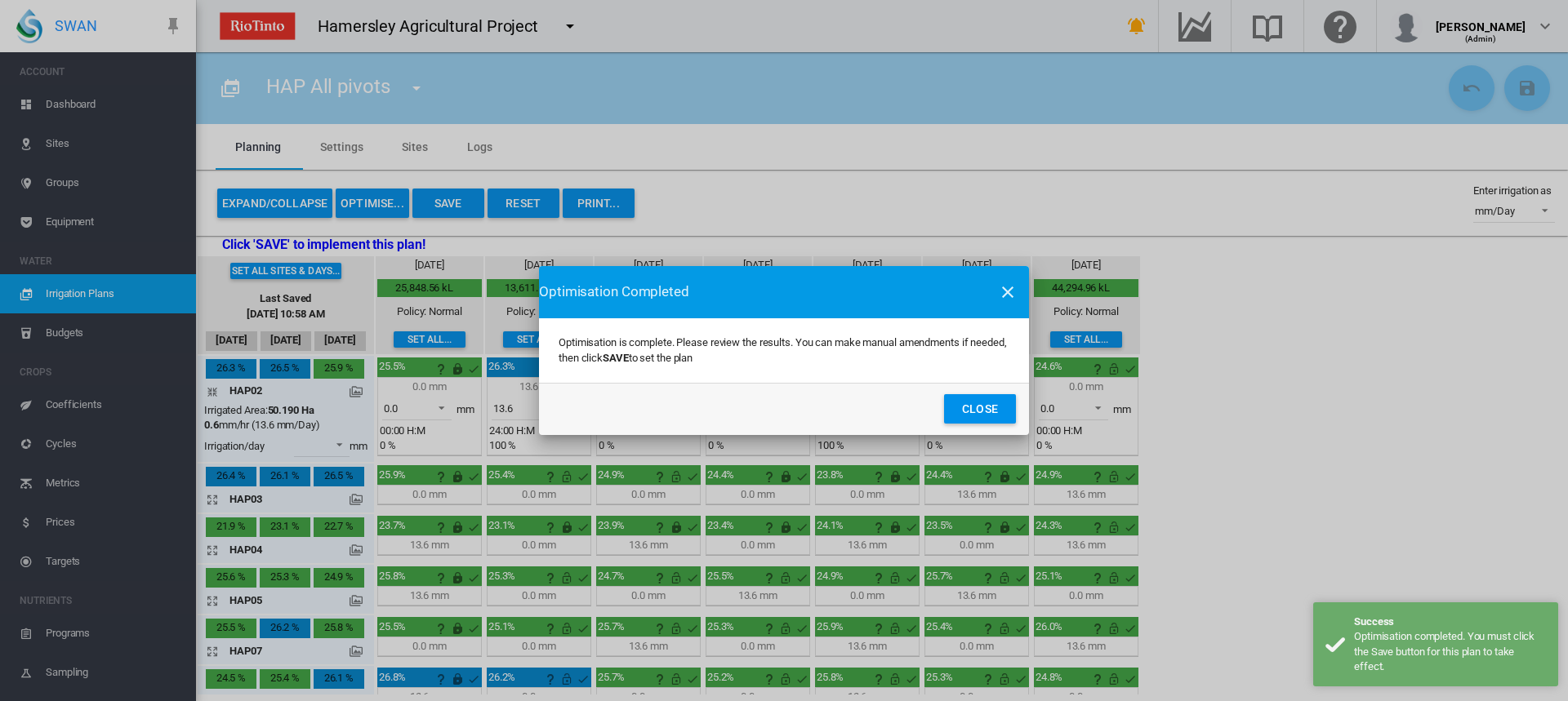
click at [966, 405] on button "Close" at bounding box center [979, 409] width 72 height 29
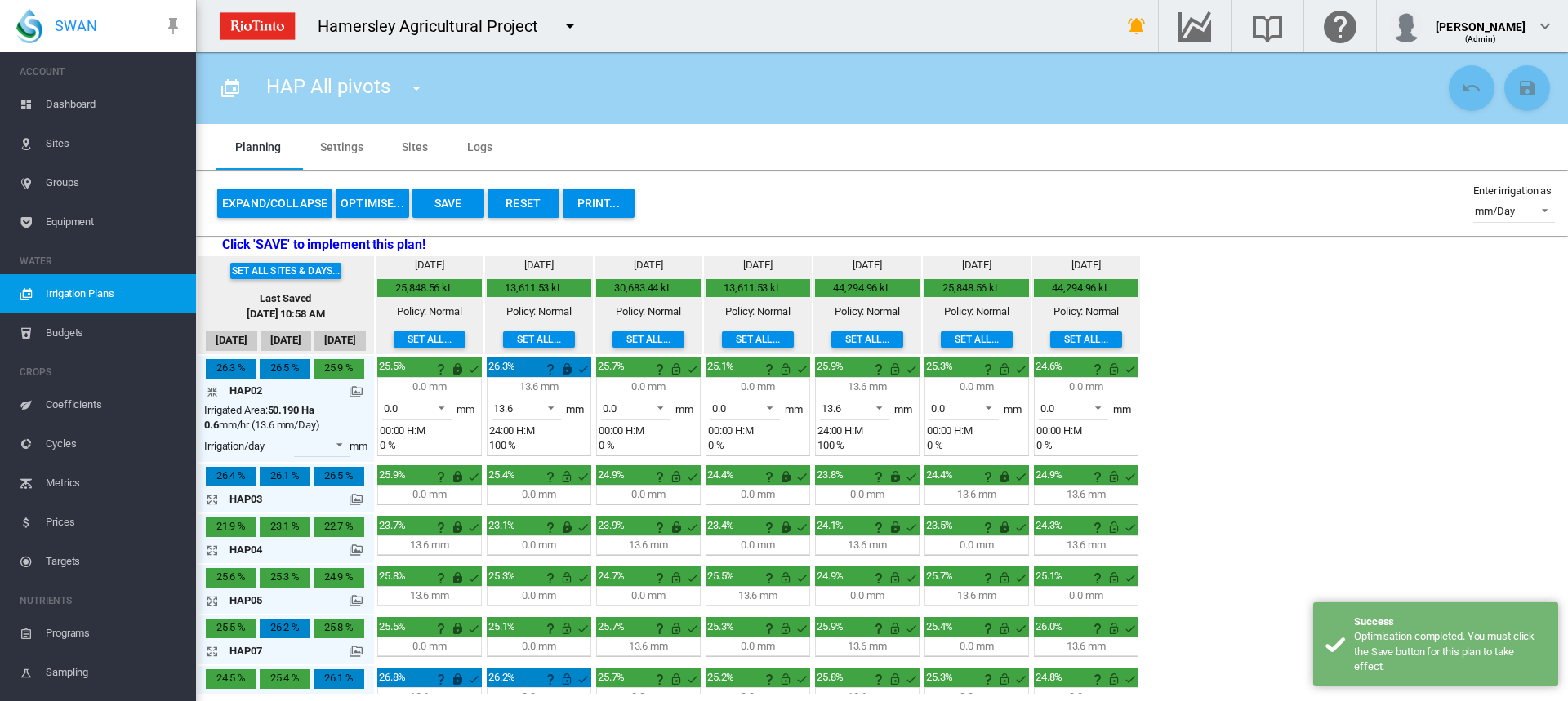
click at [212, 393] on md-icon "icon-arrow-collapse" at bounding box center [215, 392] width 19 height 19
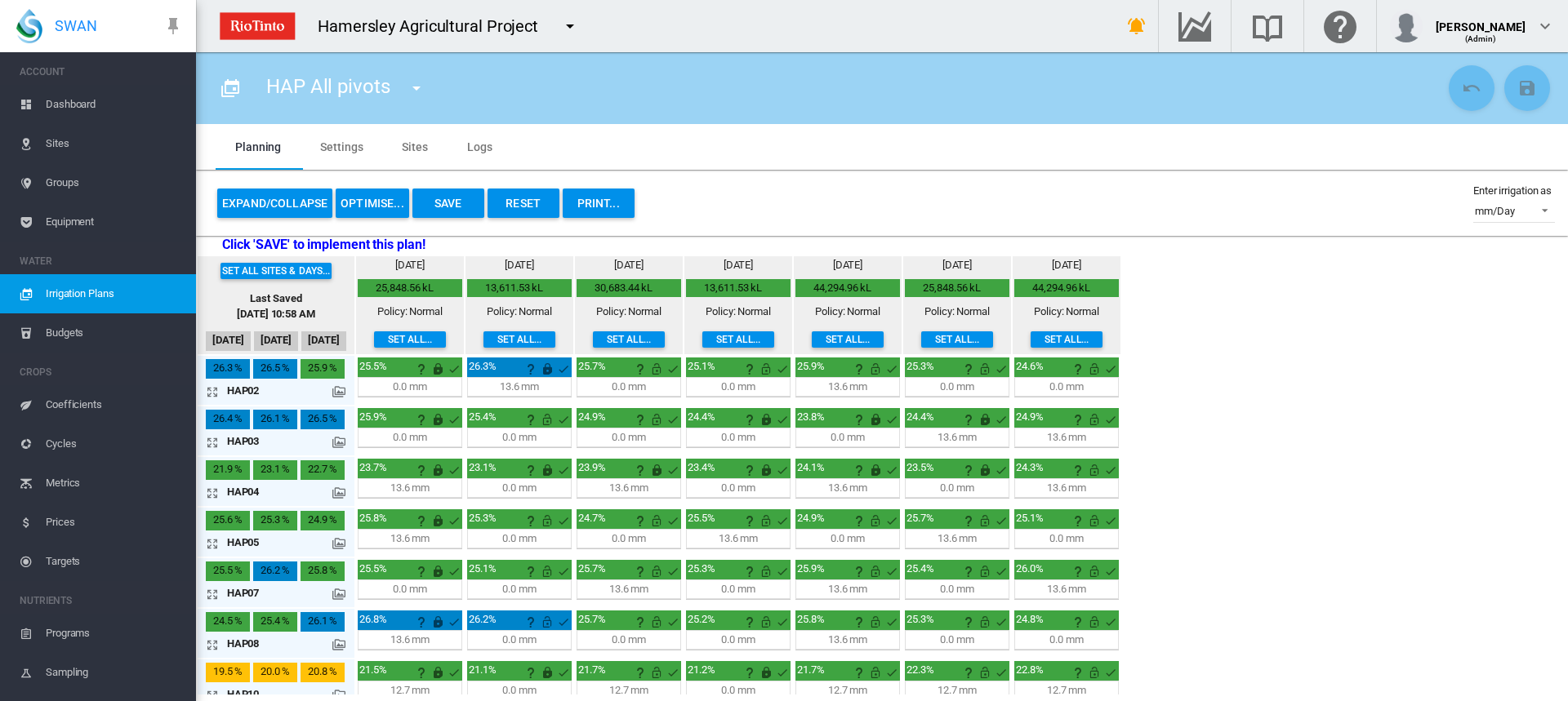
click at [216, 591] on md-icon "icon-arrow-expand" at bounding box center [215, 594] width 19 height 19
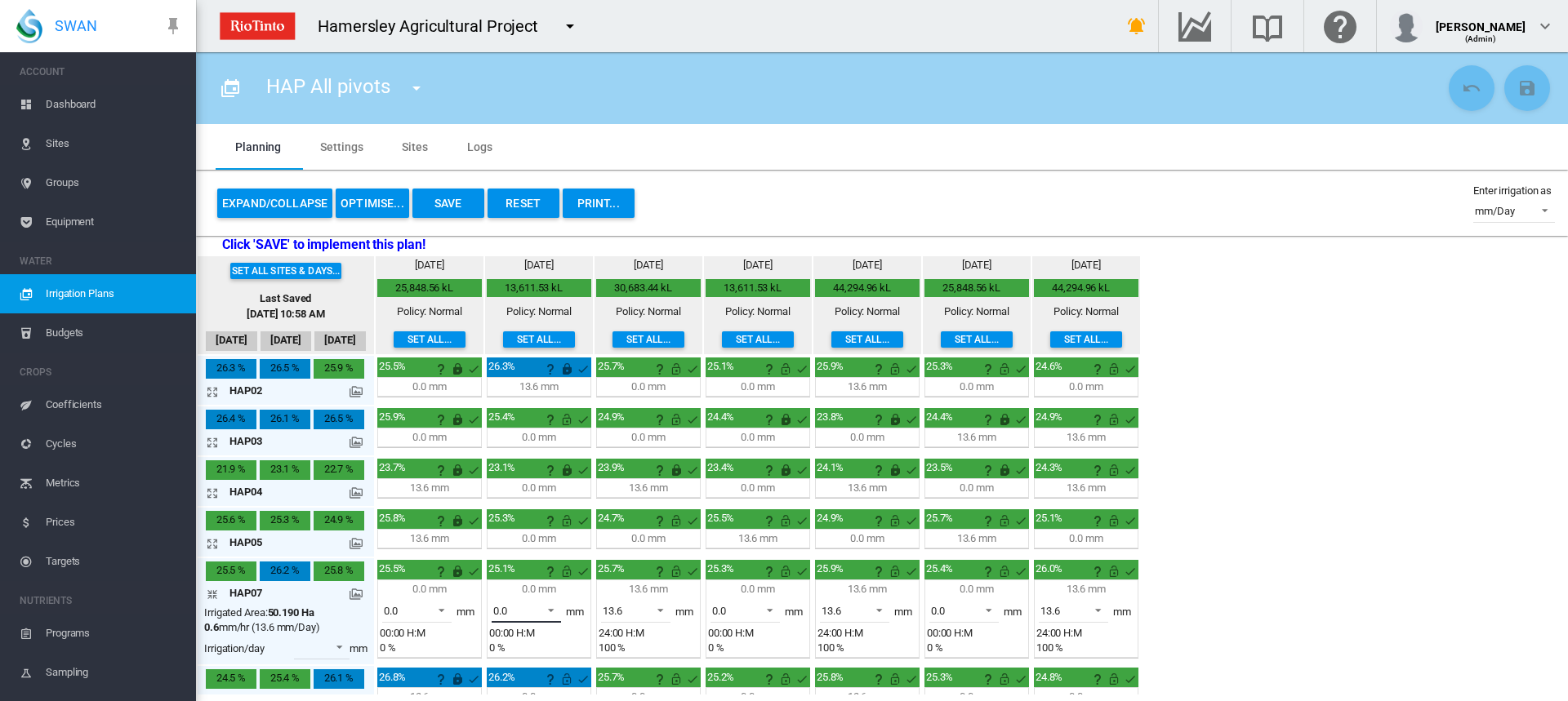
click at [556, 608] on span at bounding box center [546, 609] width 19 height 15
click at [541, 652] on md-option "13.6" at bounding box center [535, 650] width 112 height 39
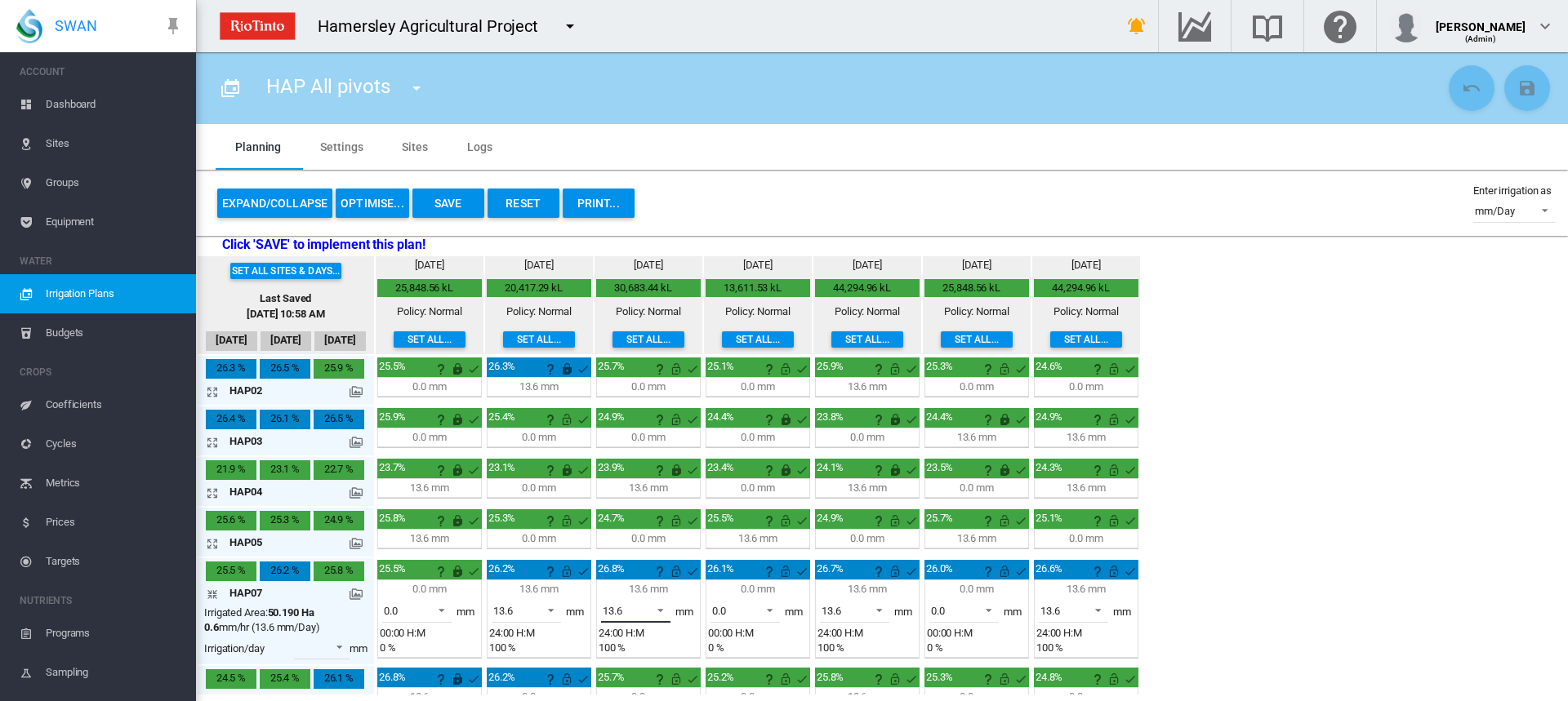
click at [661, 609] on span at bounding box center [656, 609] width 19 height 15
click at [637, 581] on md-option "0.0" at bounding box center [645, 571] width 112 height 39
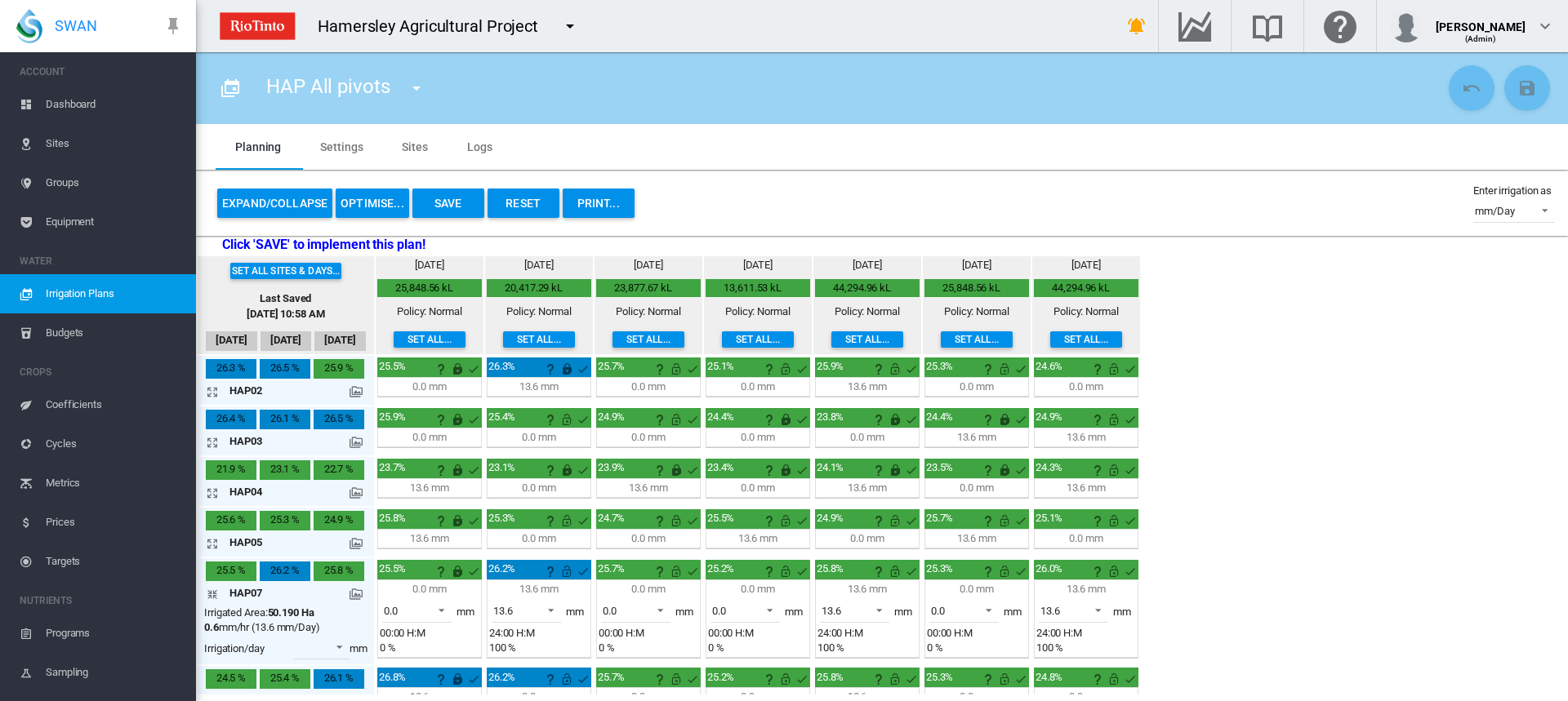
click at [208, 595] on md-icon "icon-arrow-collapse" at bounding box center [215, 594] width 19 height 19
